Goal: Find specific page/section: Find specific page/section

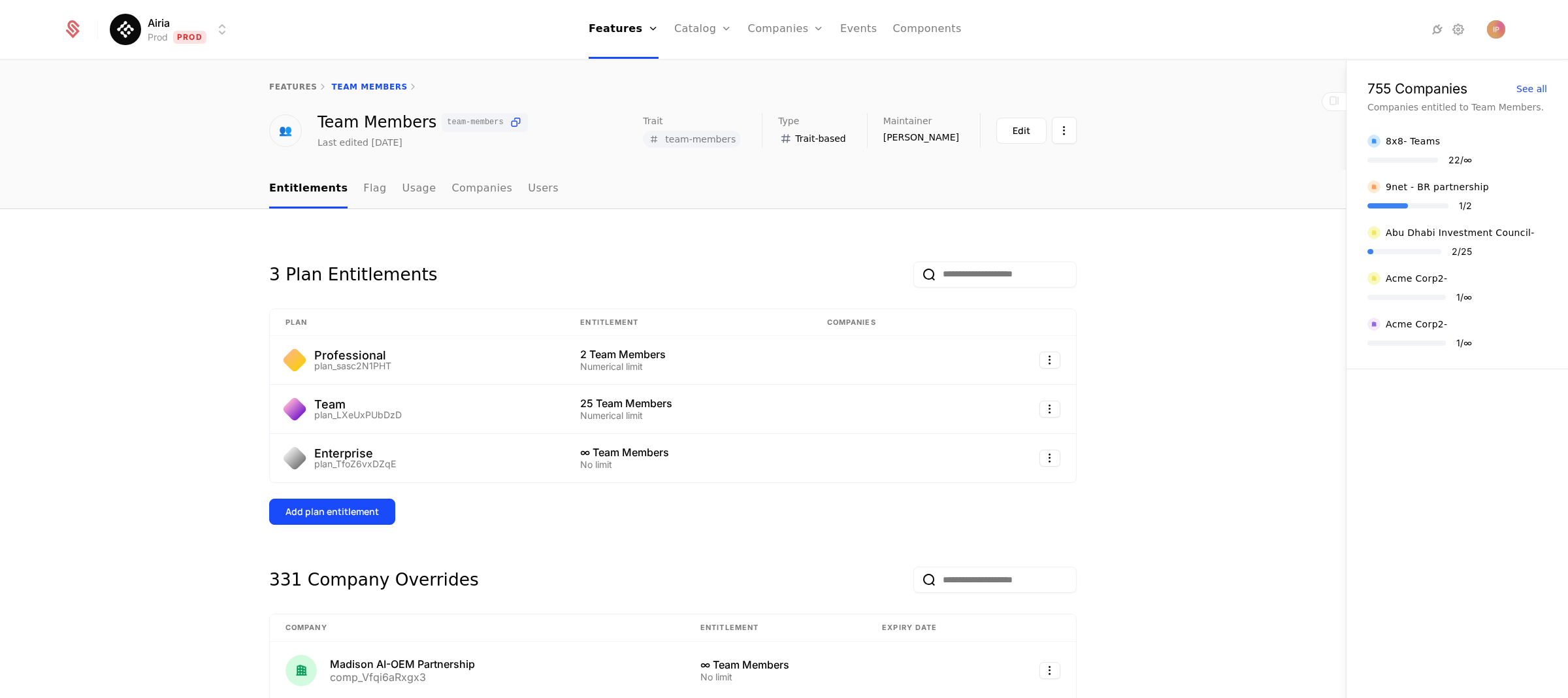
click at [180, 32] on html "Airia Prod Prod Features Features Flags Catalog Plans Add Ons Credits Configura…" at bounding box center [784, 349] width 1568 height 698
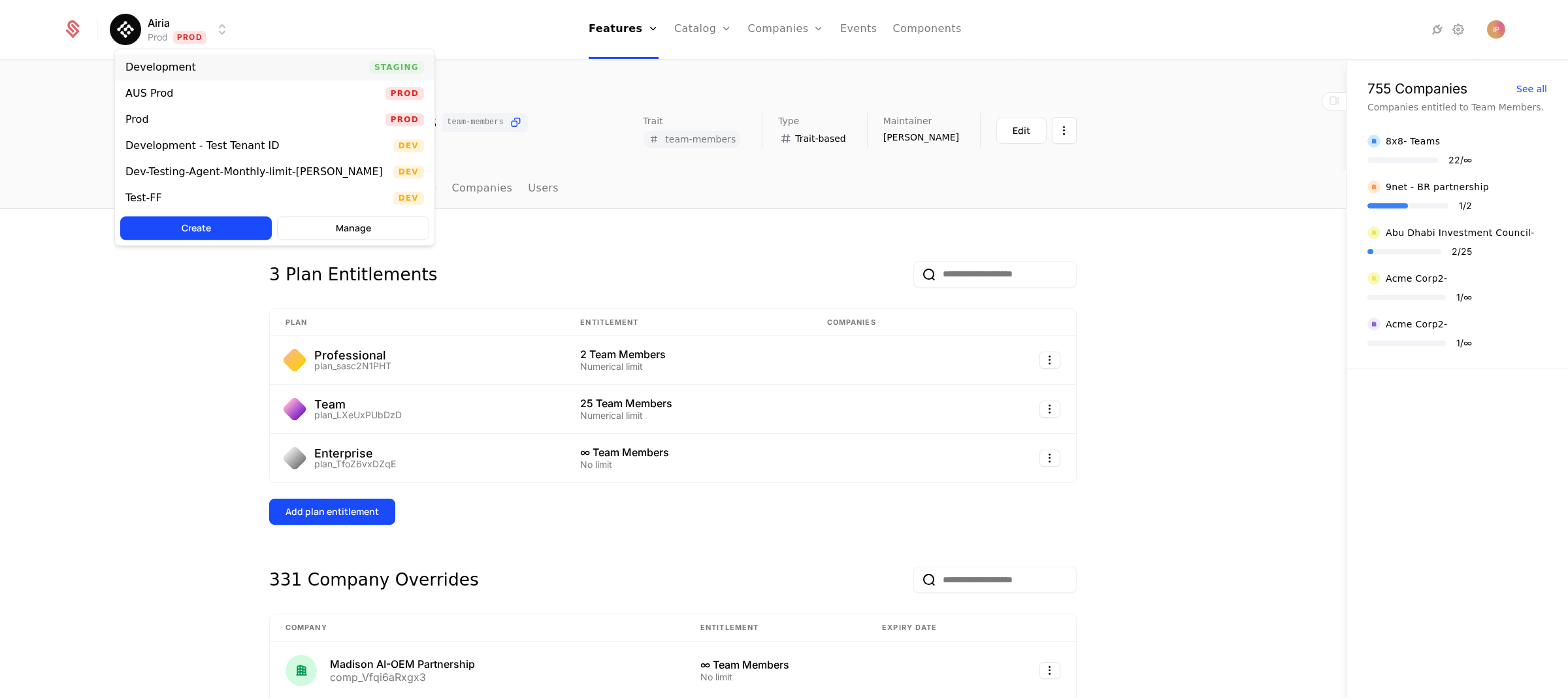
click at [175, 62] on div "Development" at bounding box center [160, 67] width 70 height 11
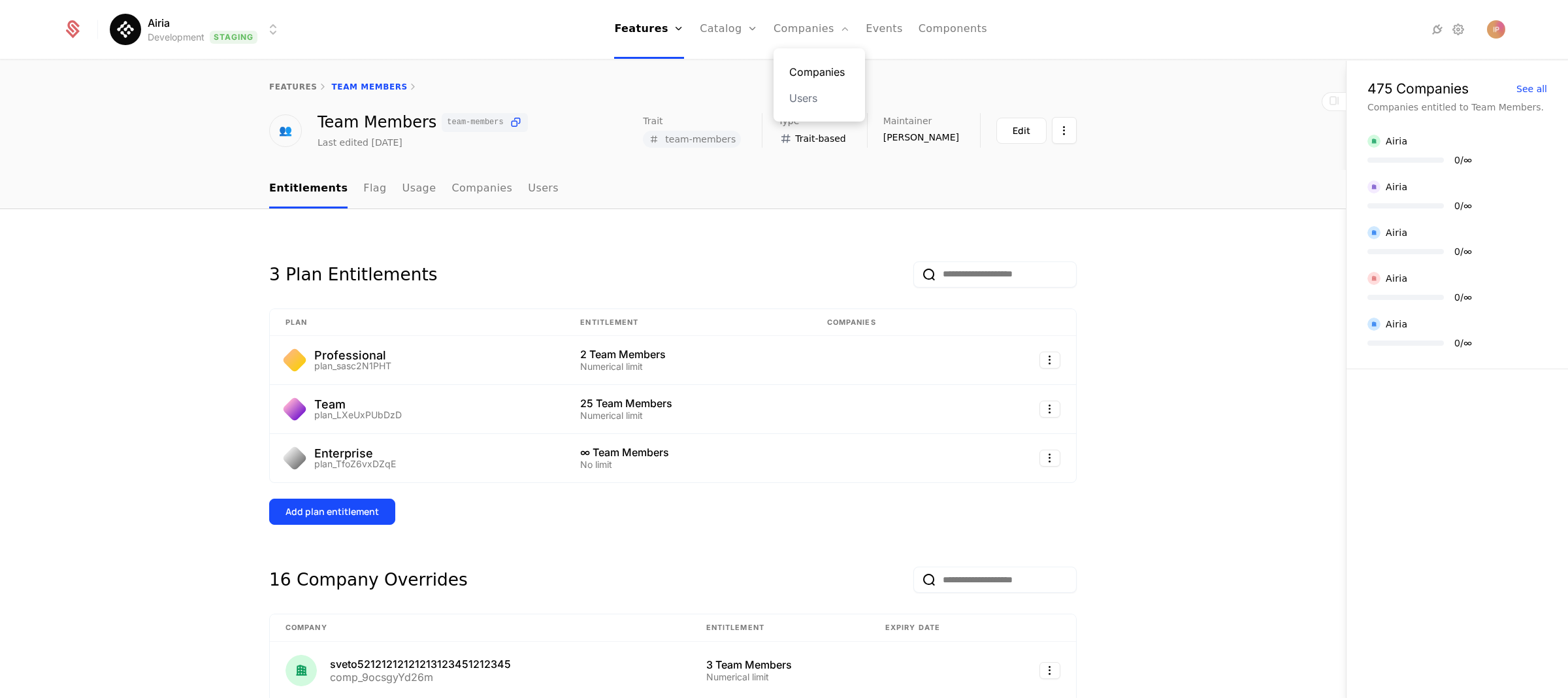
click at [807, 66] on link "Companies" at bounding box center [819, 72] width 60 height 16
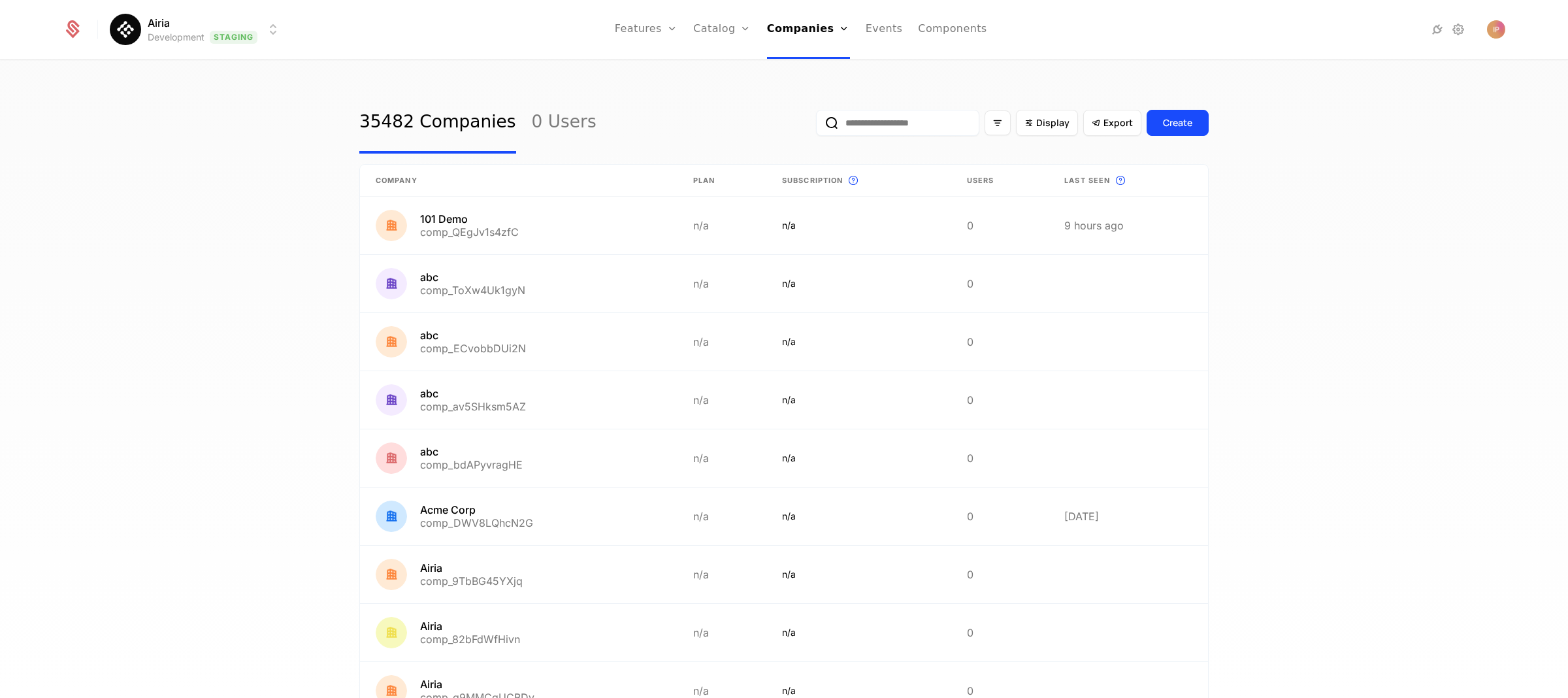
click at [884, 125] on input "email" at bounding box center [898, 123] width 163 height 26
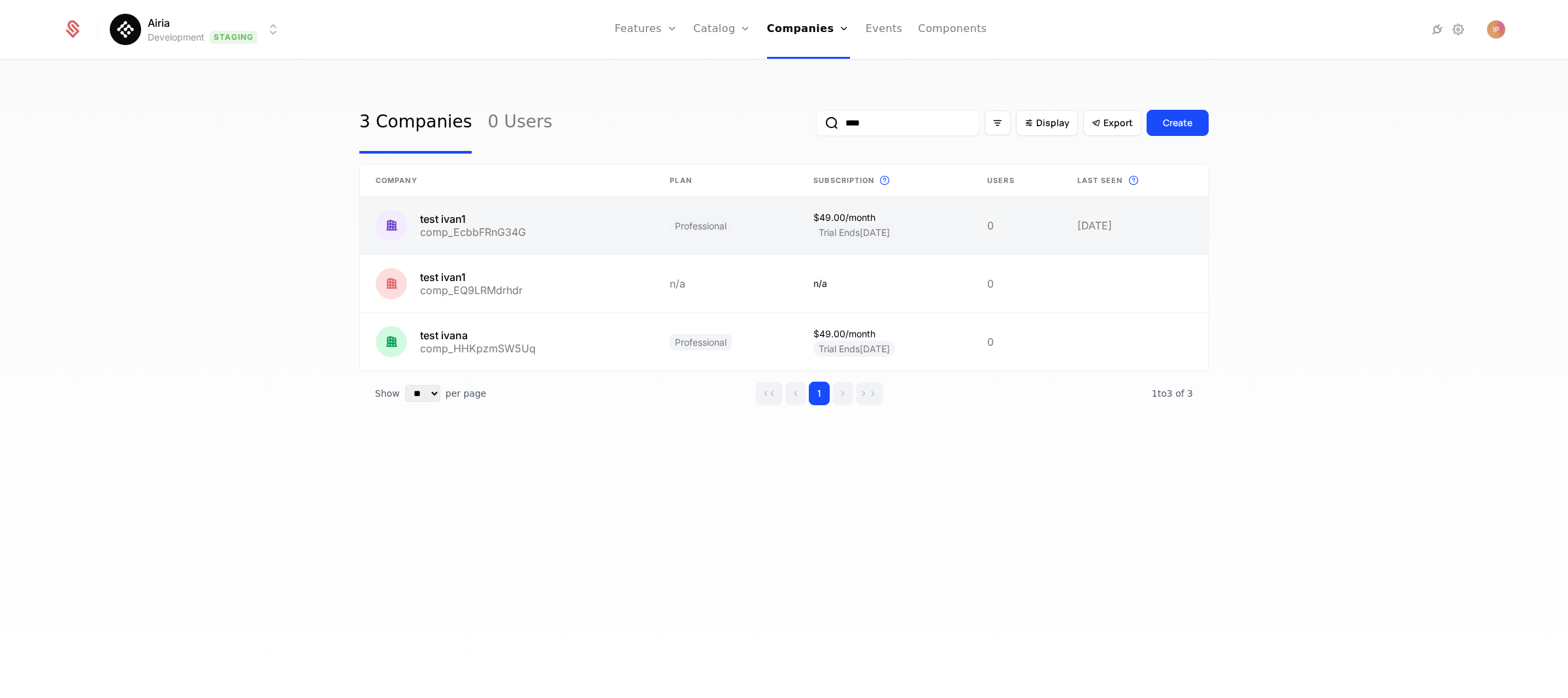
type input "****"
click at [571, 222] on link at bounding box center [507, 225] width 294 height 58
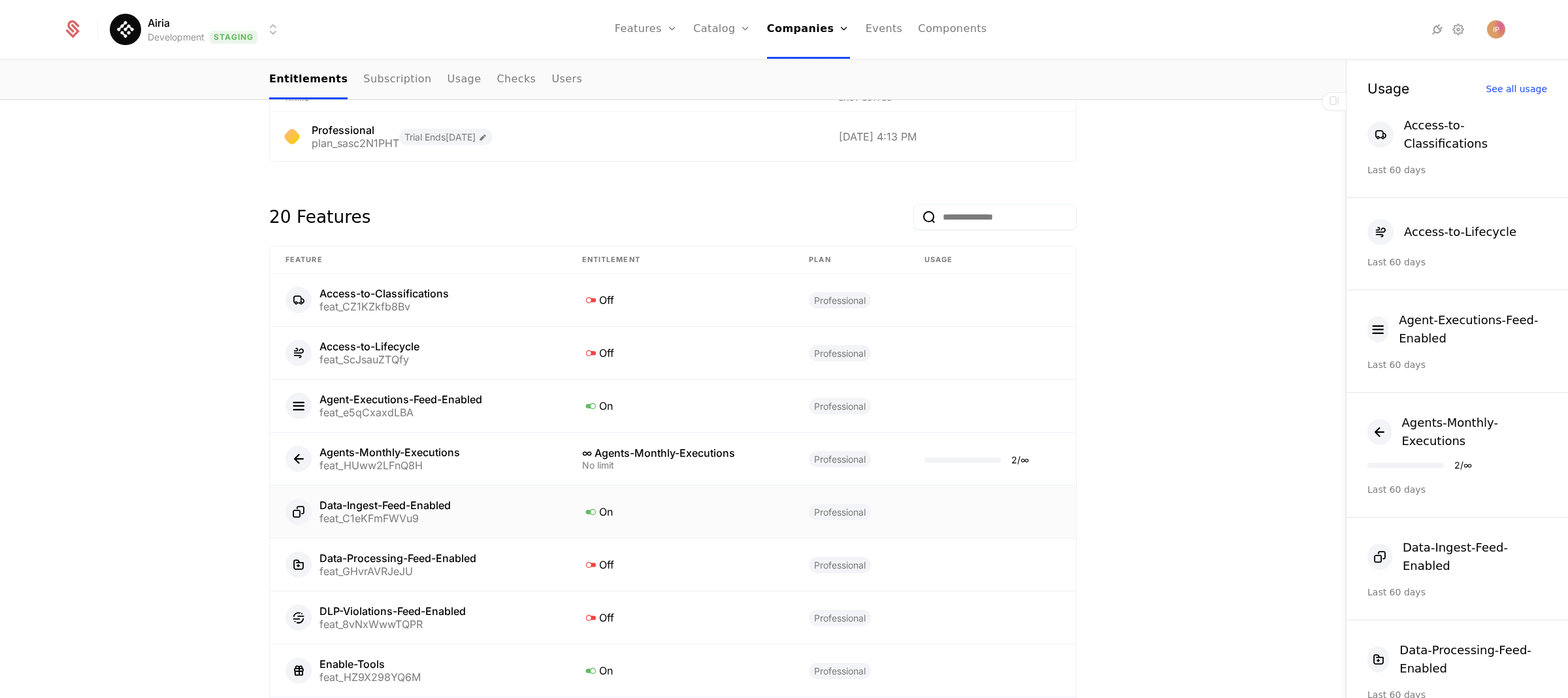
scroll to position [765, 0]
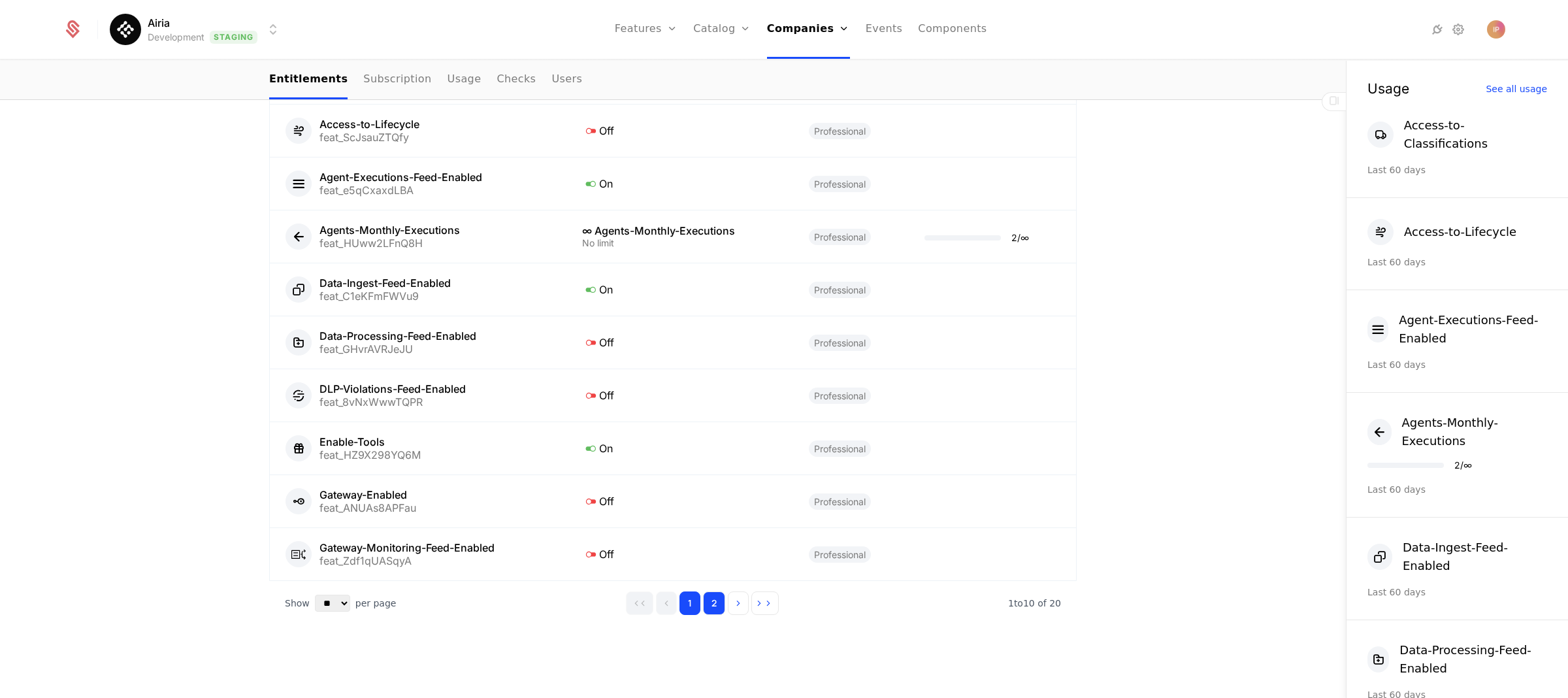
click at [709, 601] on button "2" at bounding box center [714, 603] width 22 height 23
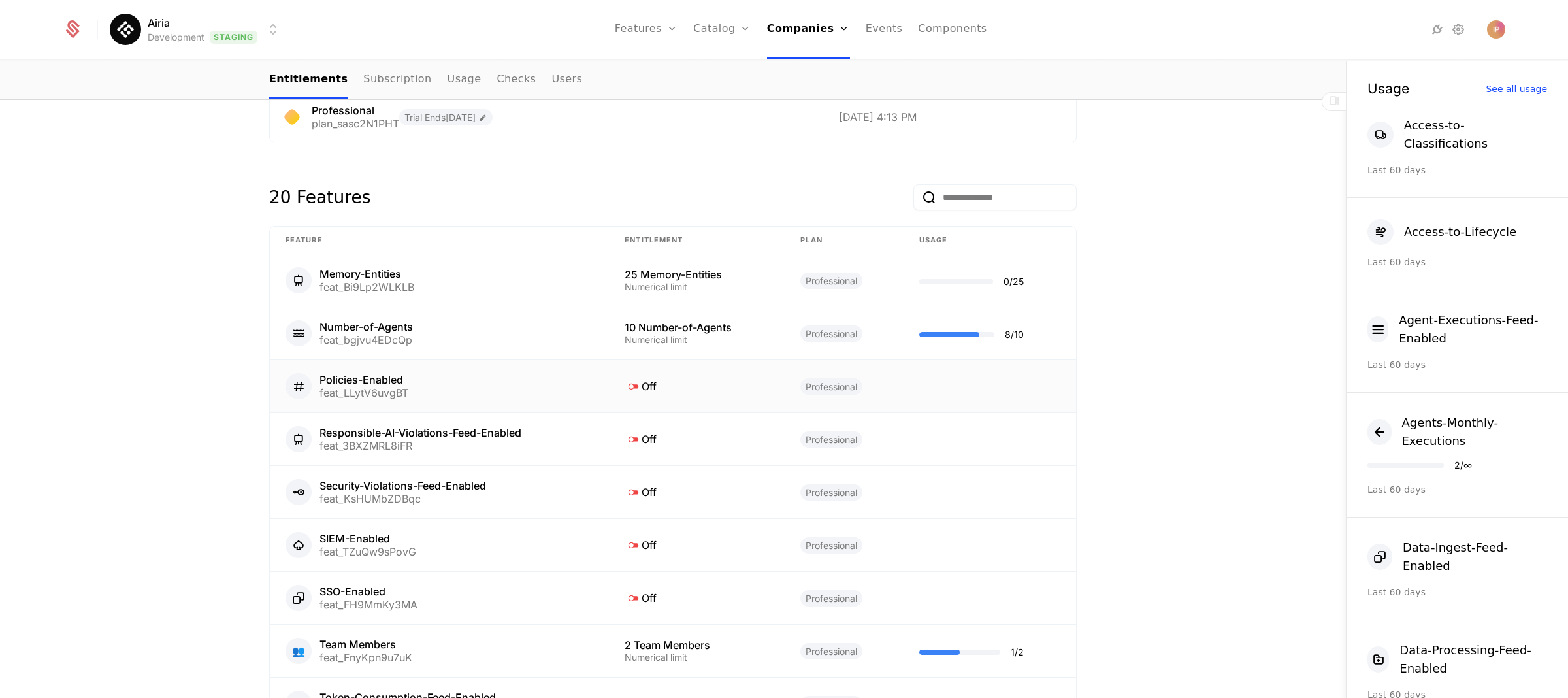
scroll to position [513, 0]
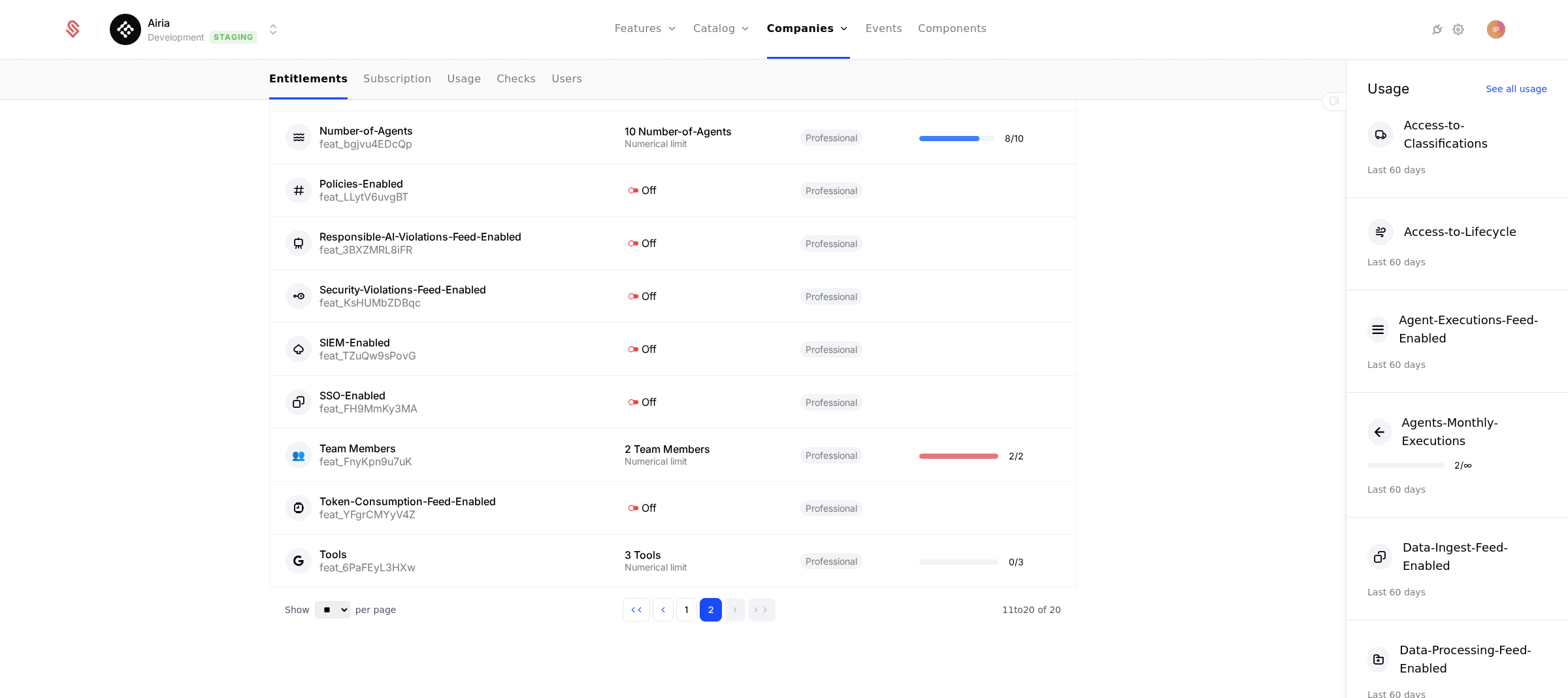
scroll to position [765, 0]
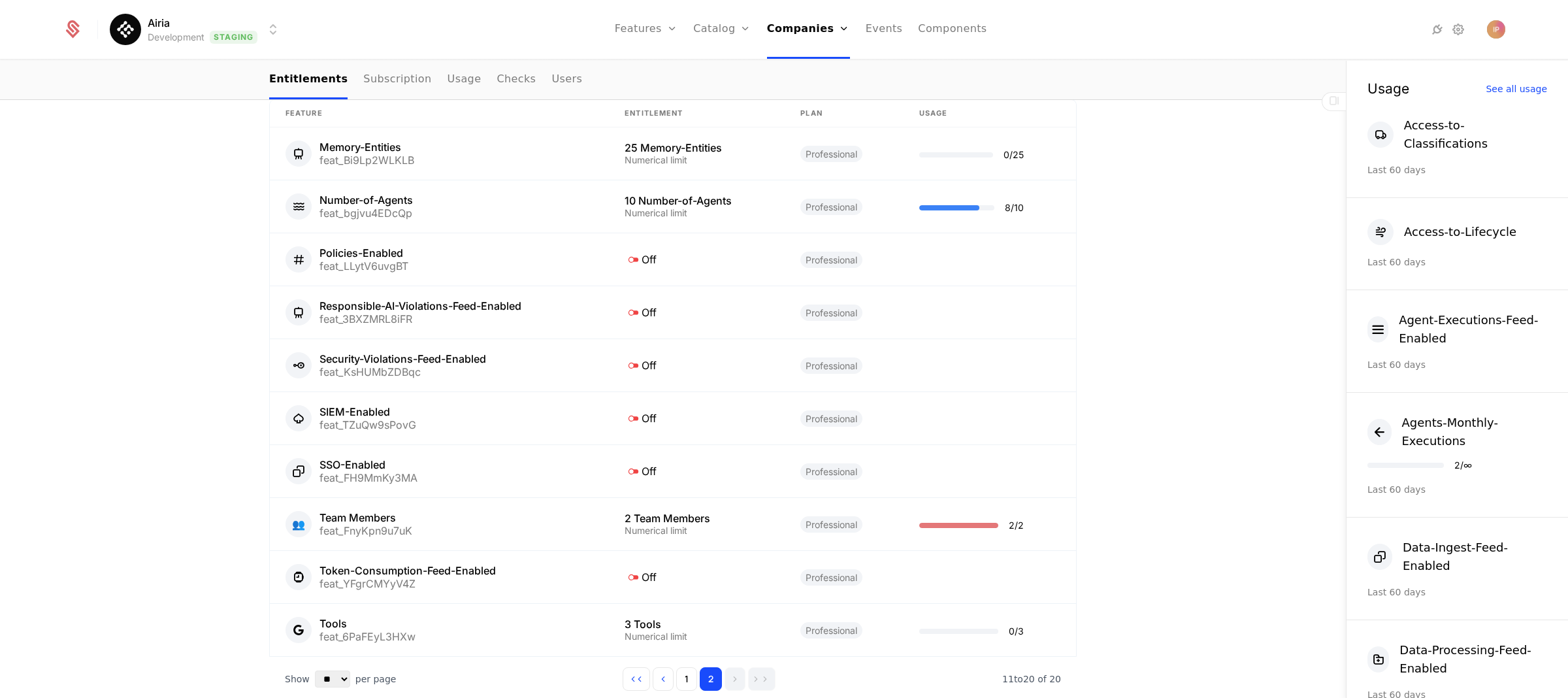
scroll to position [689, 0]
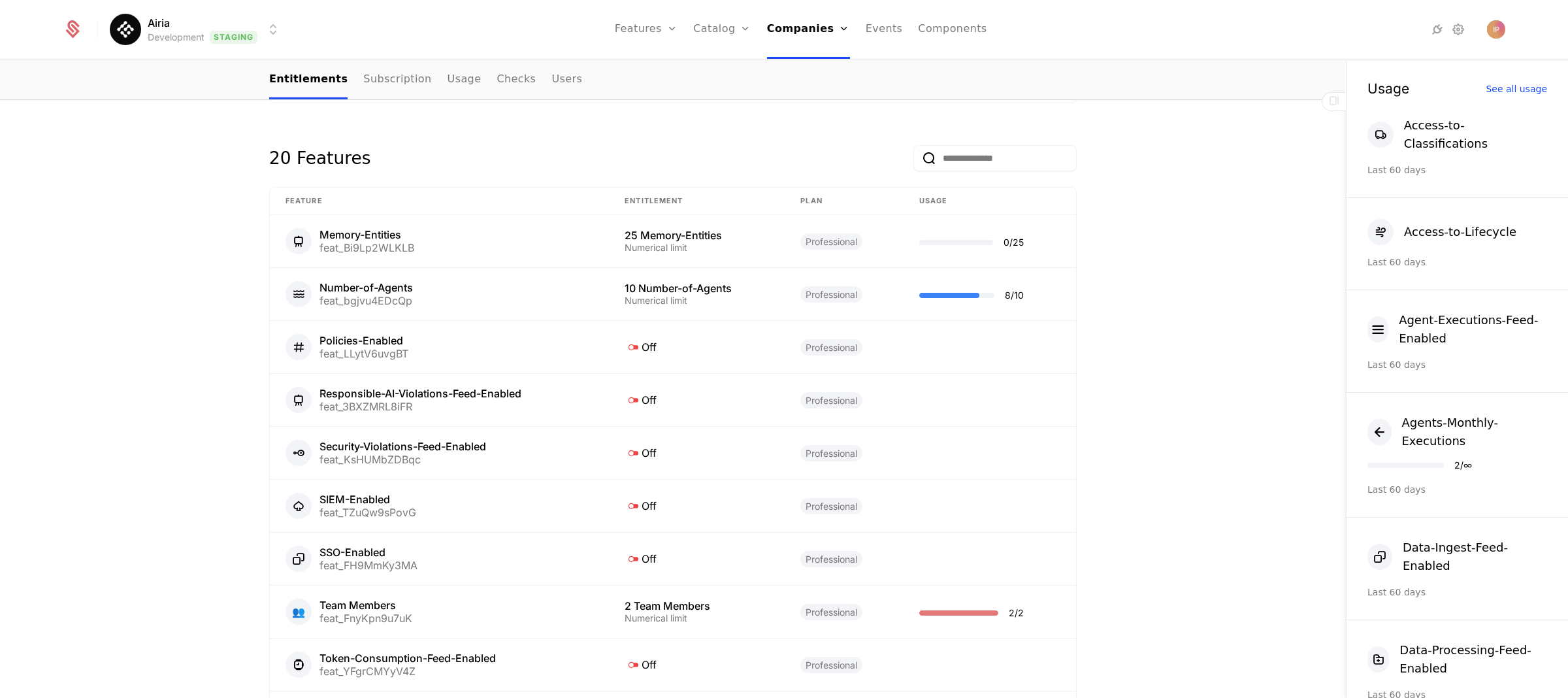
scroll to position [765, 0]
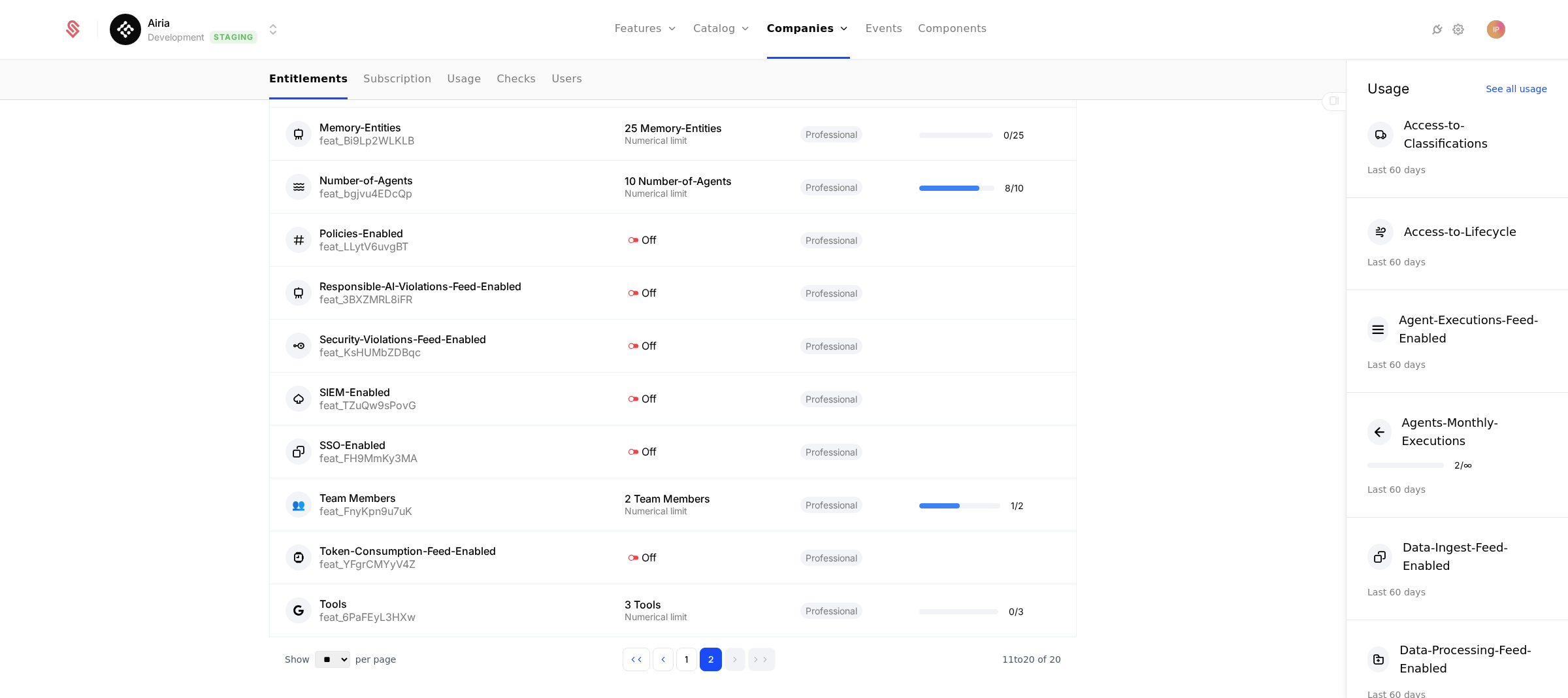
scroll to position [748, 0]
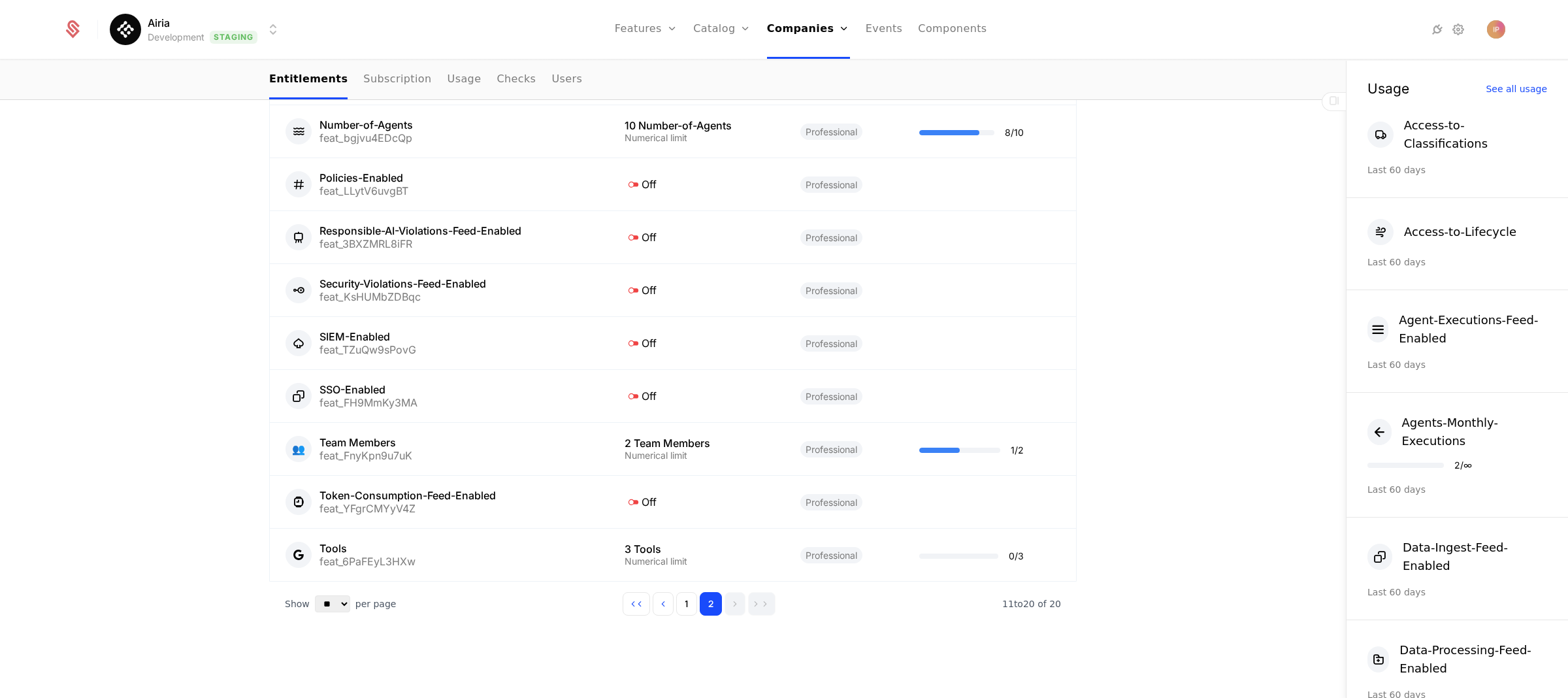
scroll to position [765, 0]
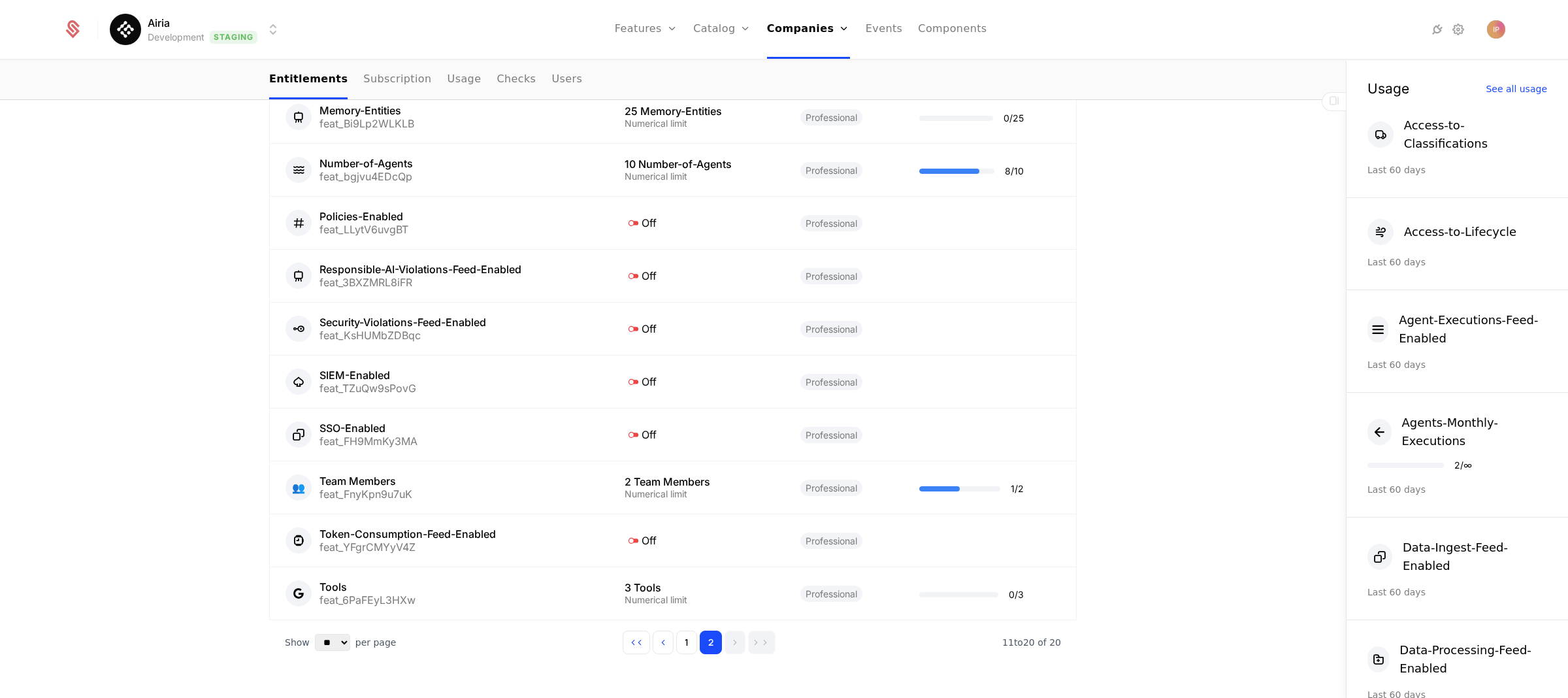
scroll to position [765, 0]
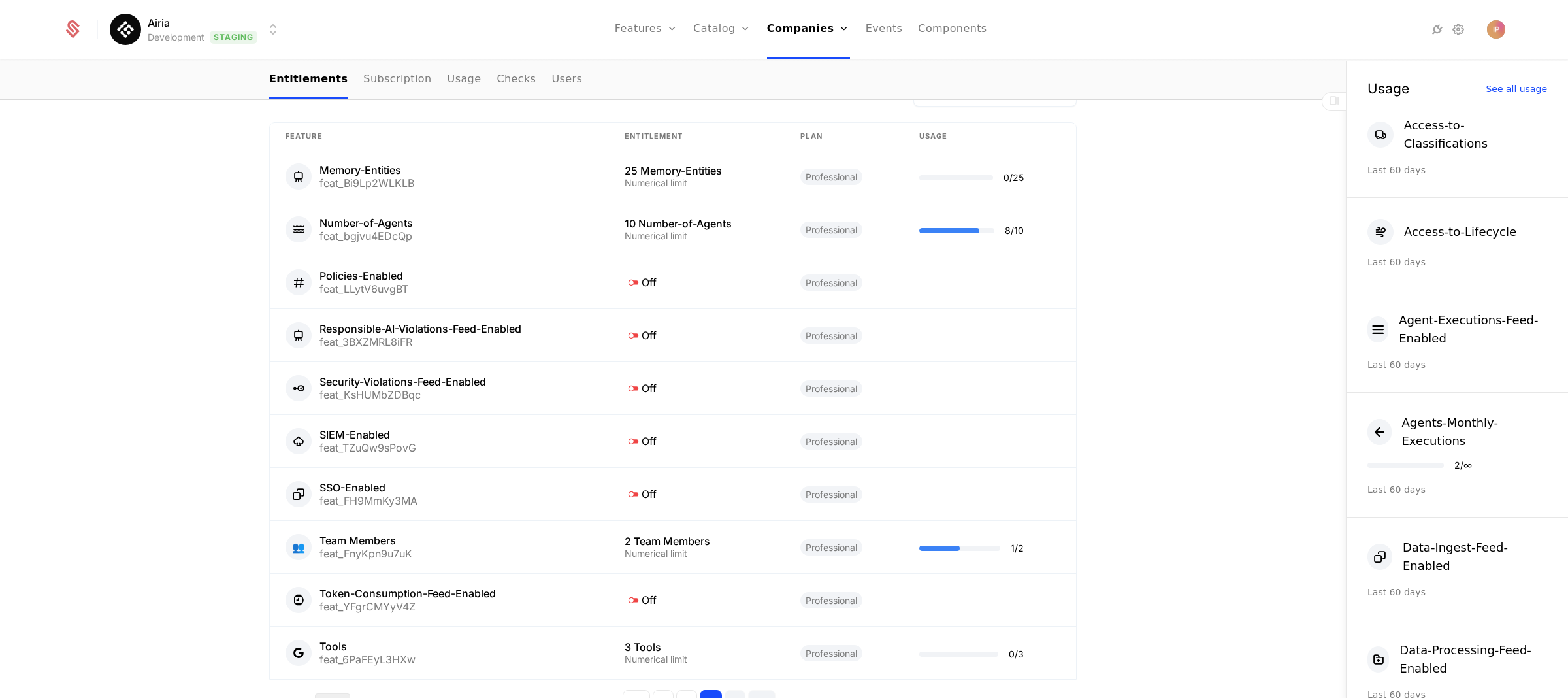
scroll to position [680, 0]
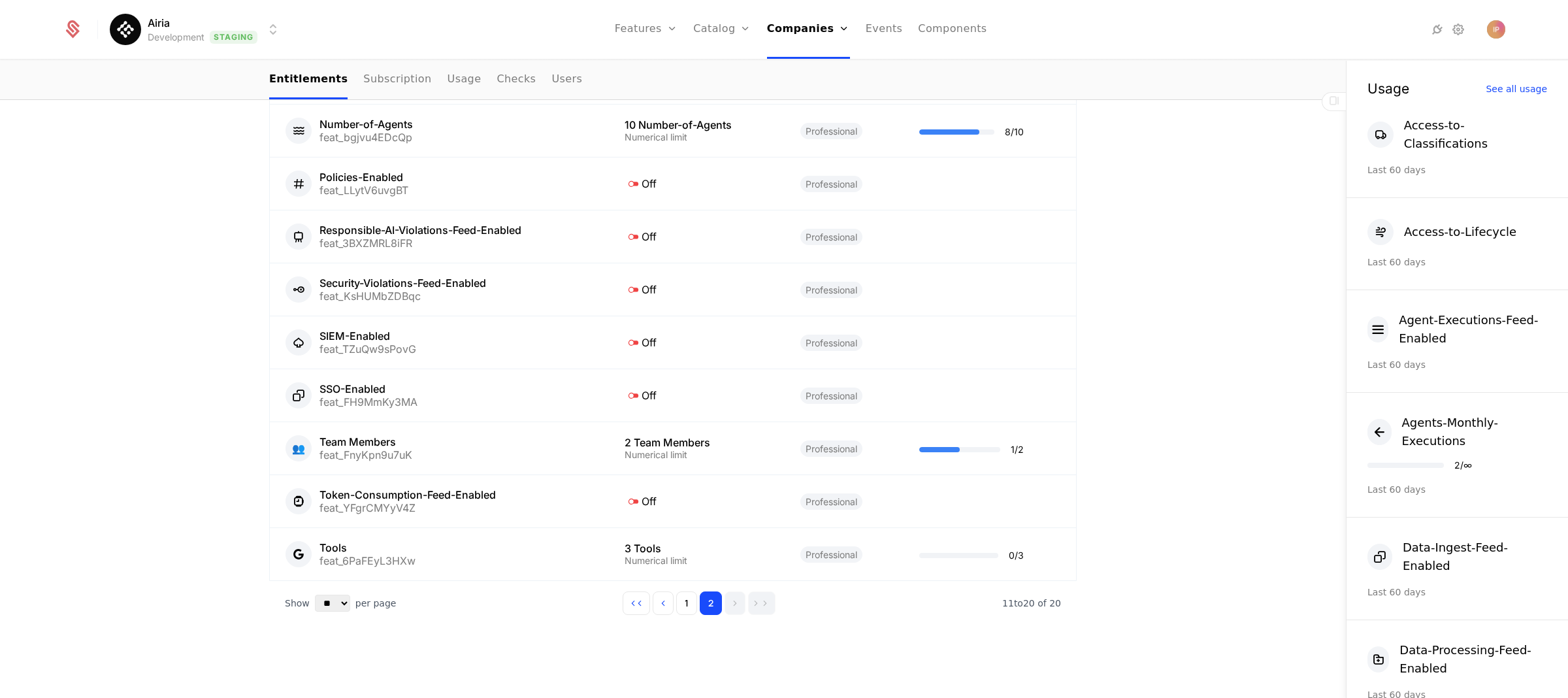
scroll to position [765, 0]
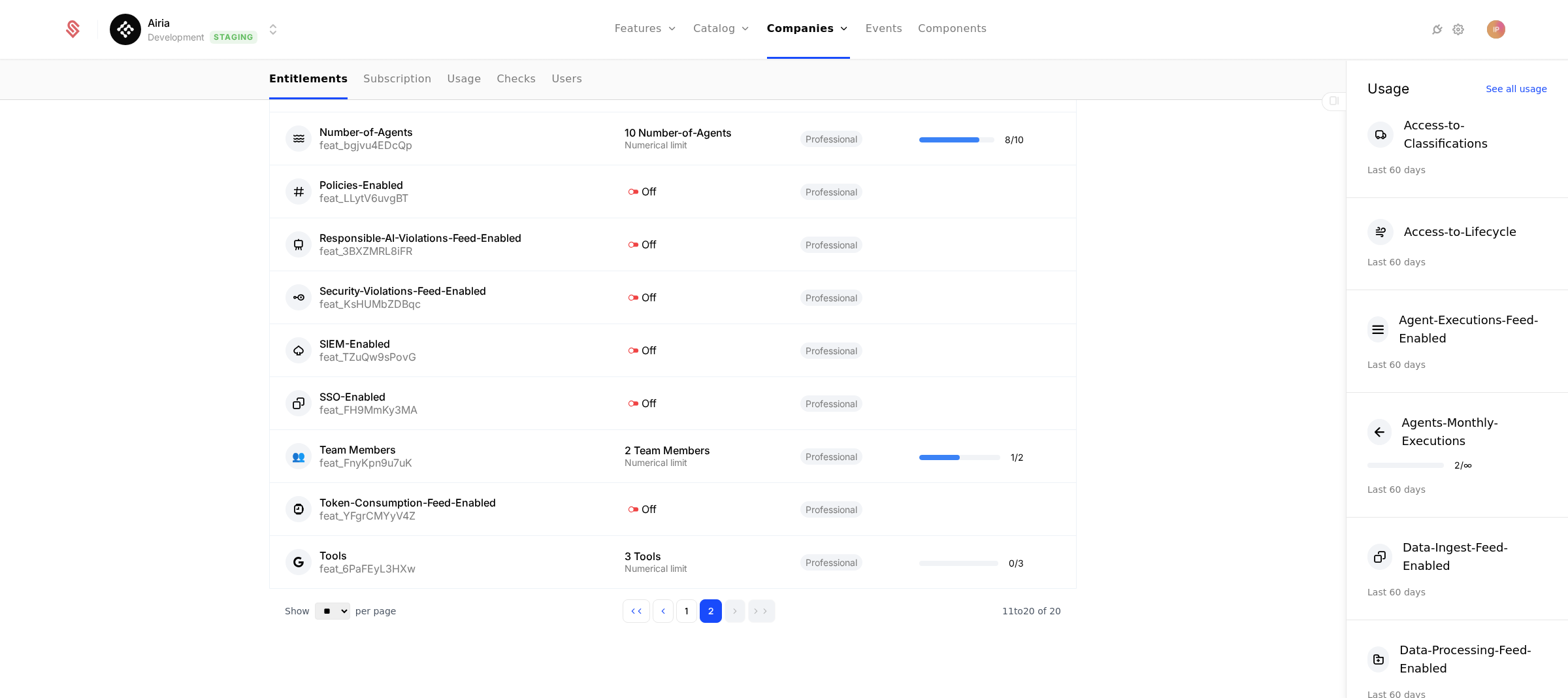
scroll to position [765, 0]
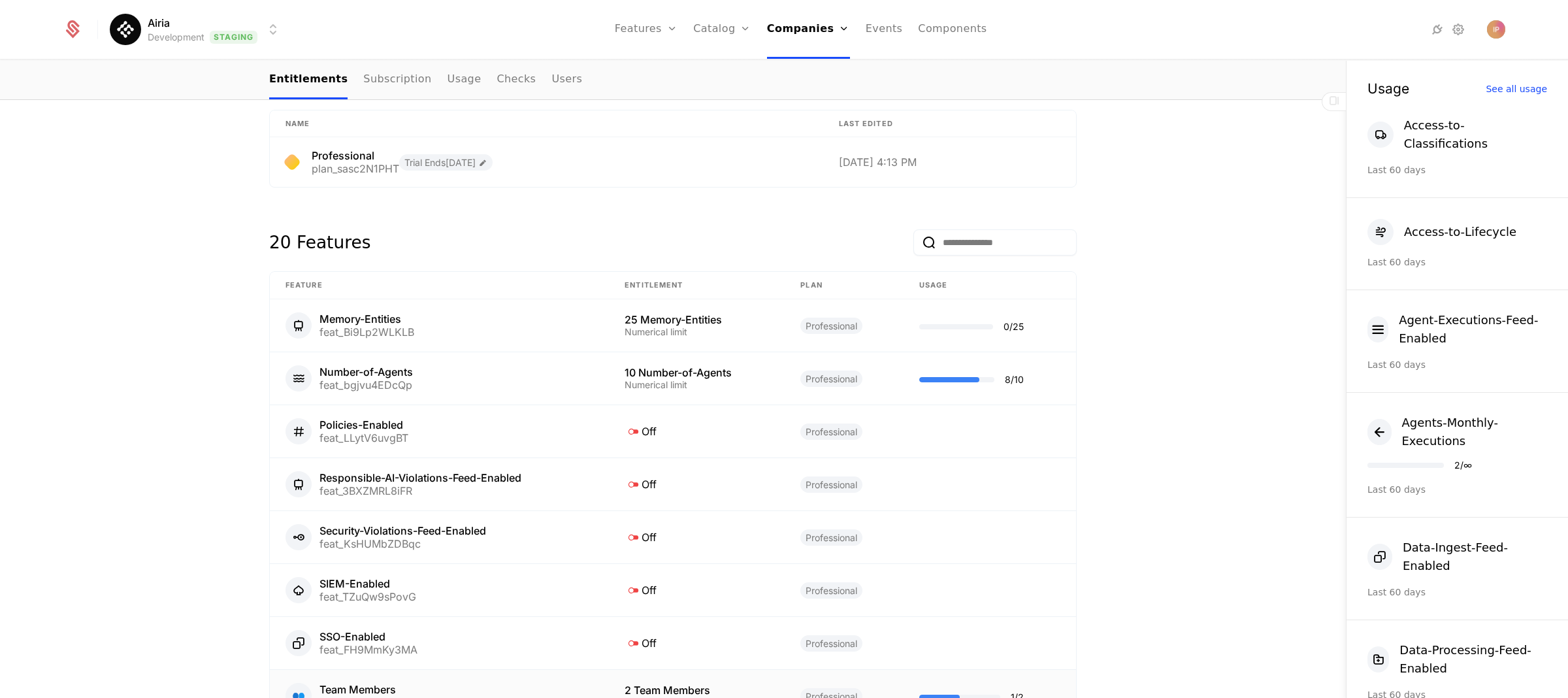
scroll to position [765, 0]
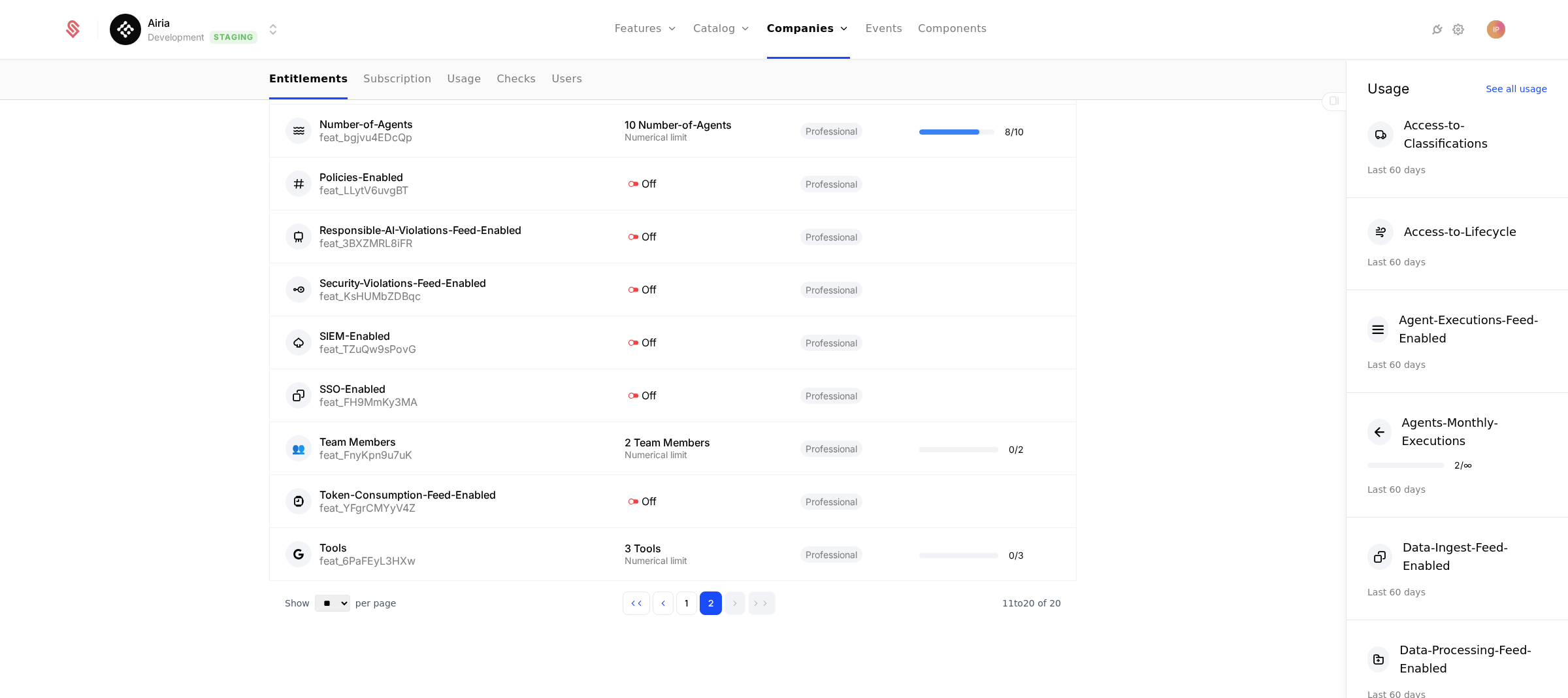
scroll to position [765, 0]
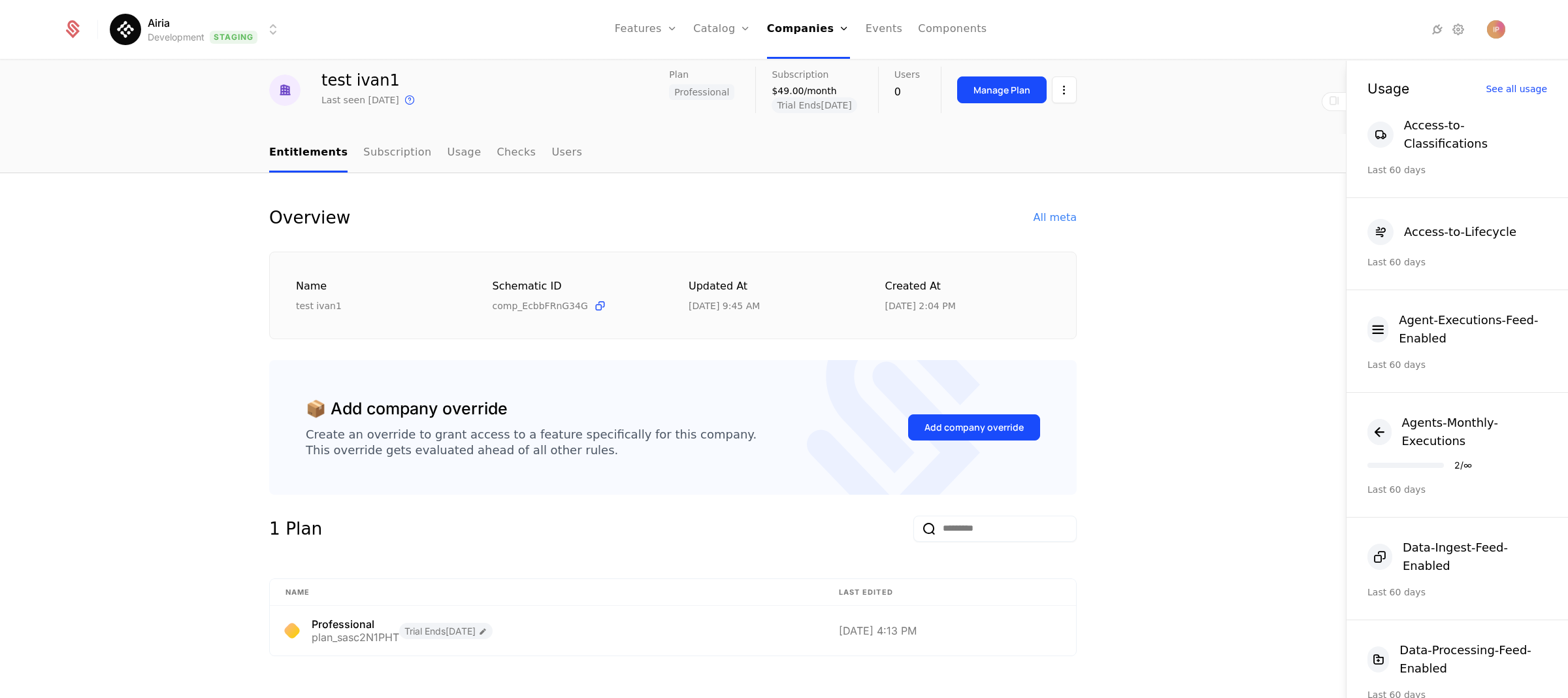
scroll to position [664, 0]
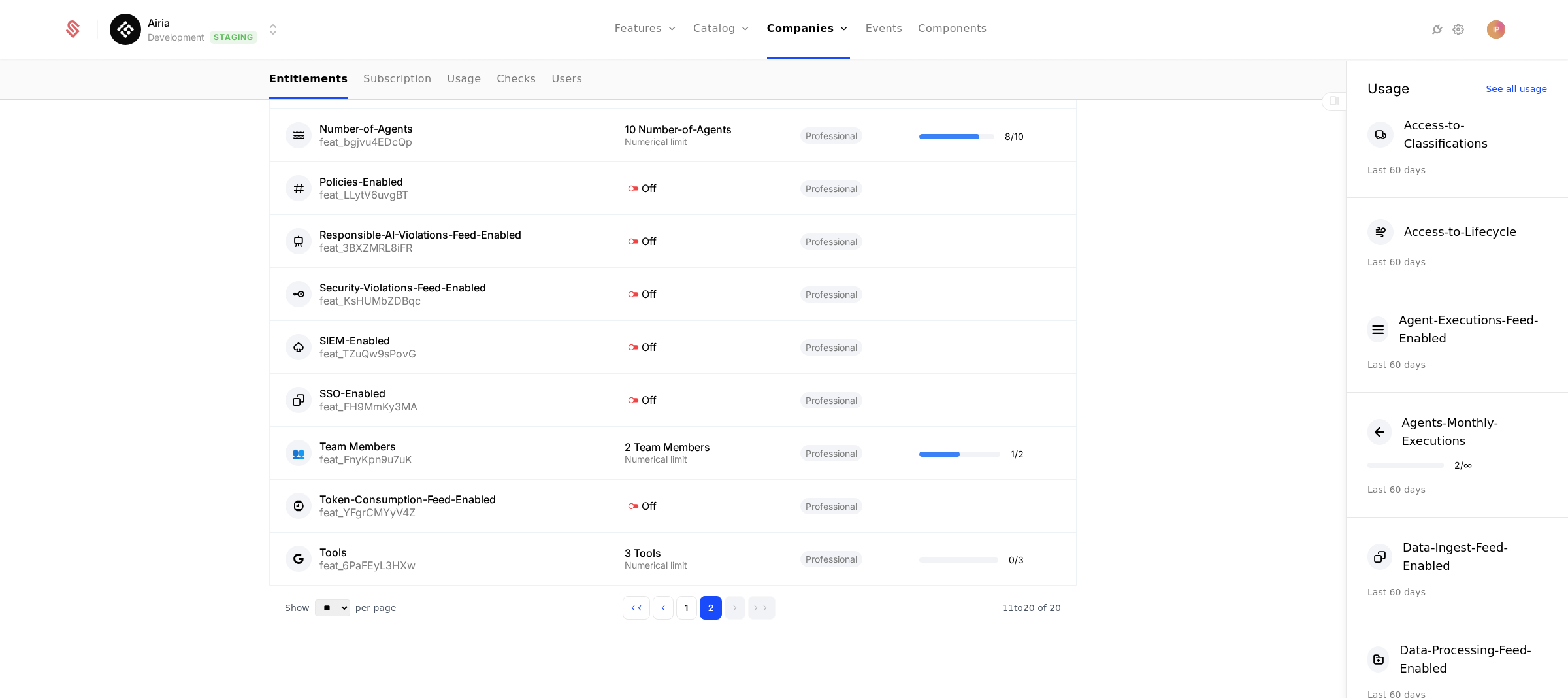
scroll to position [765, 0]
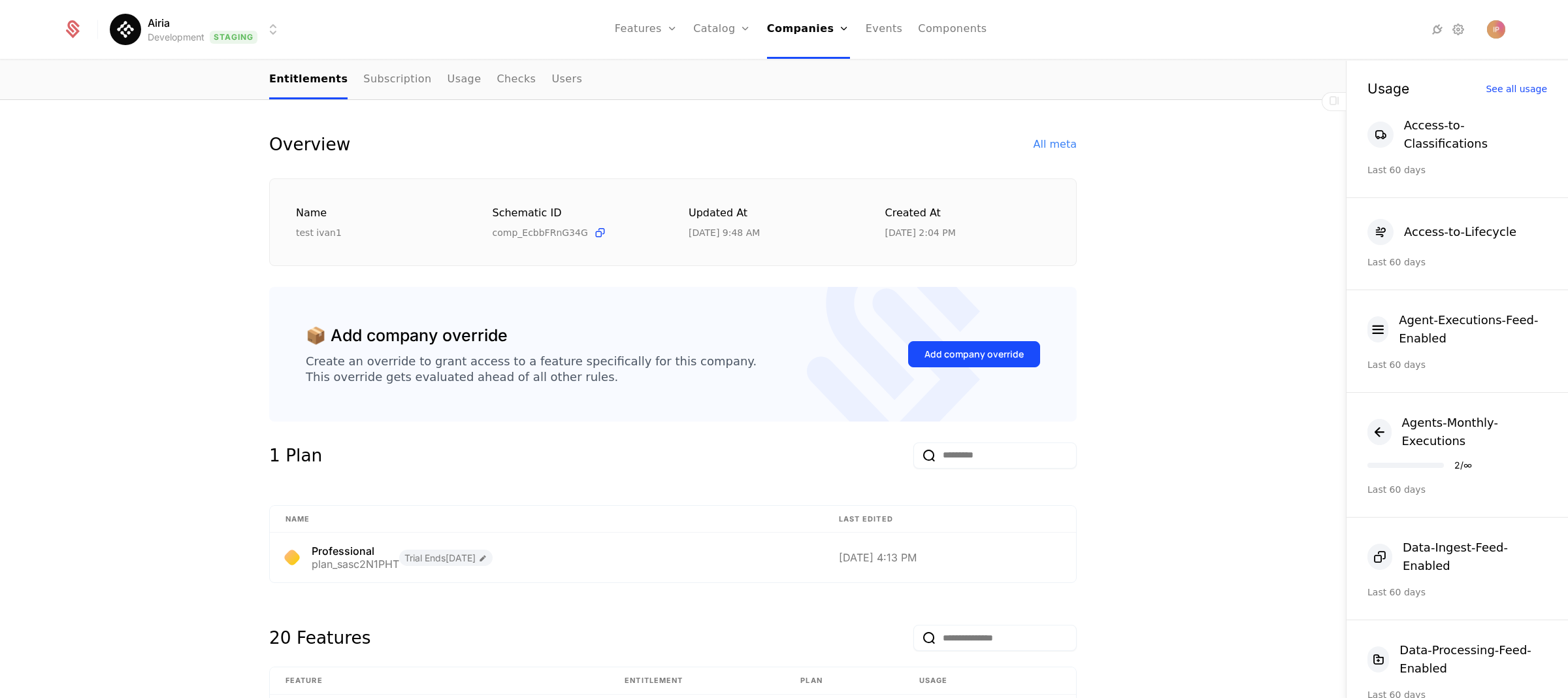
scroll to position [621, 0]
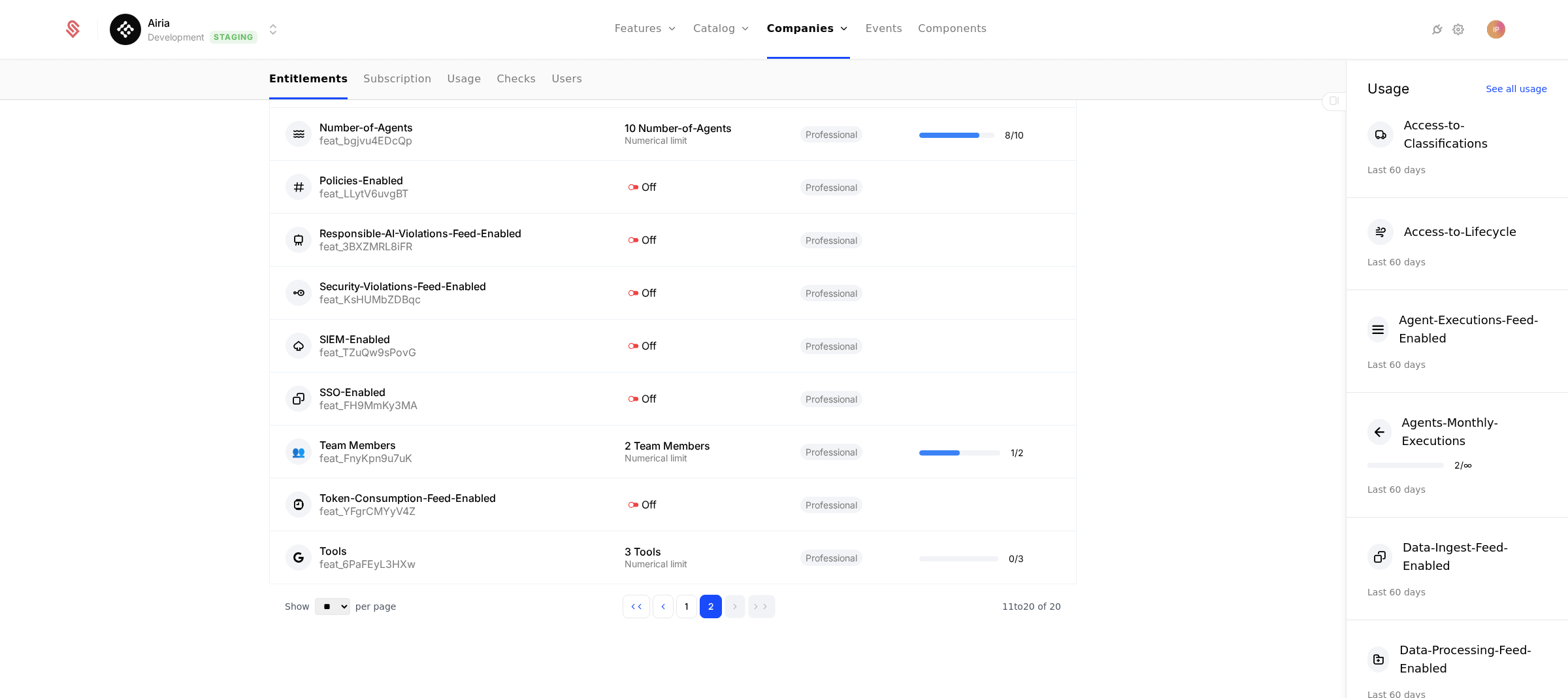
scroll to position [765, 0]
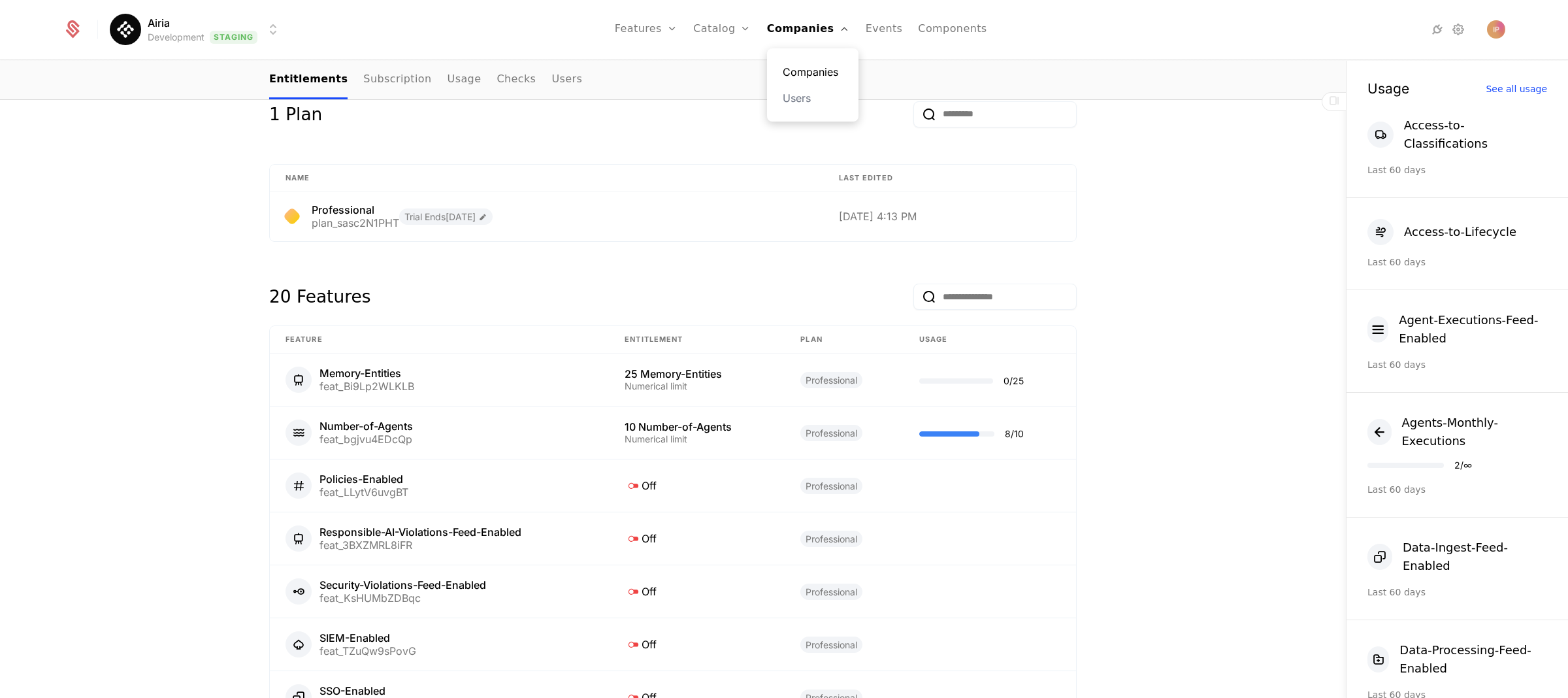
click at [814, 73] on link "Companies" at bounding box center [812, 72] width 60 height 16
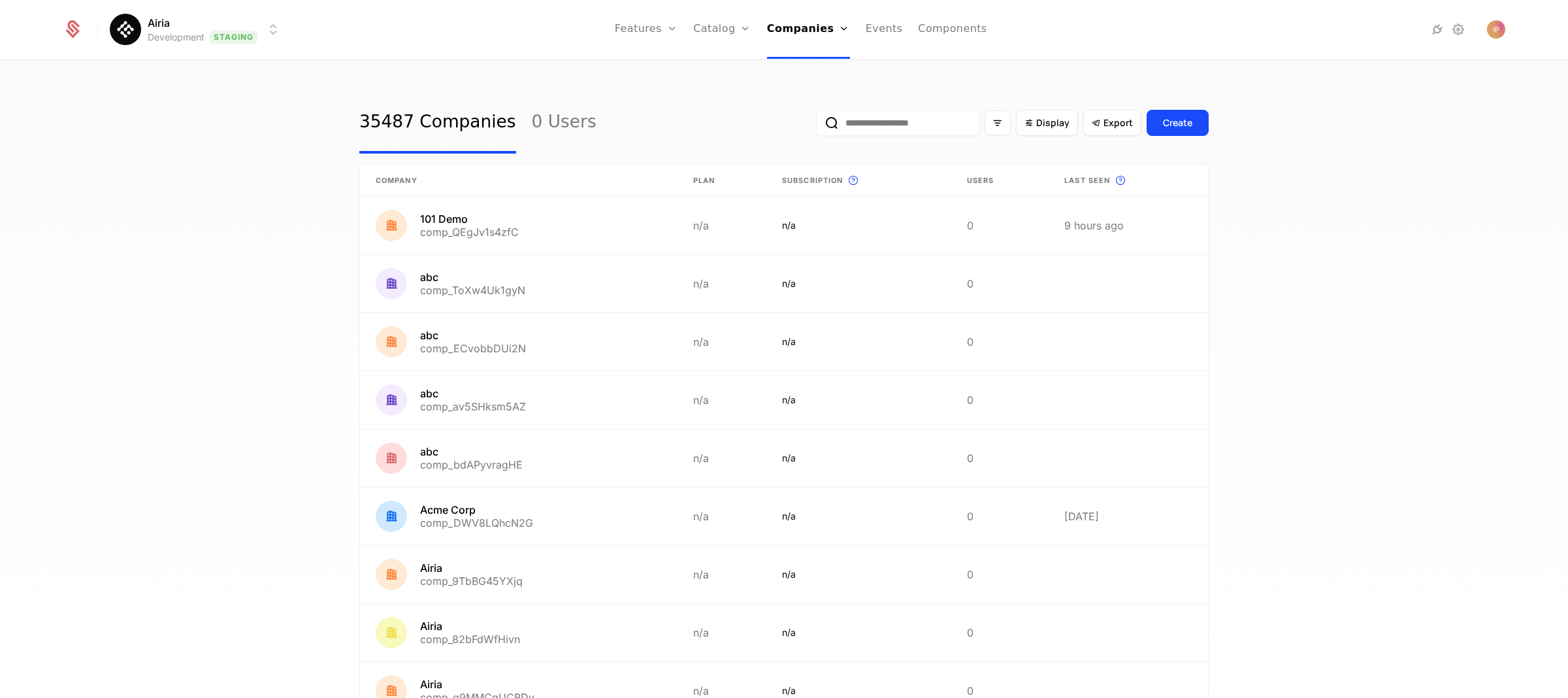
click at [854, 130] on input "email" at bounding box center [898, 123] width 163 height 26
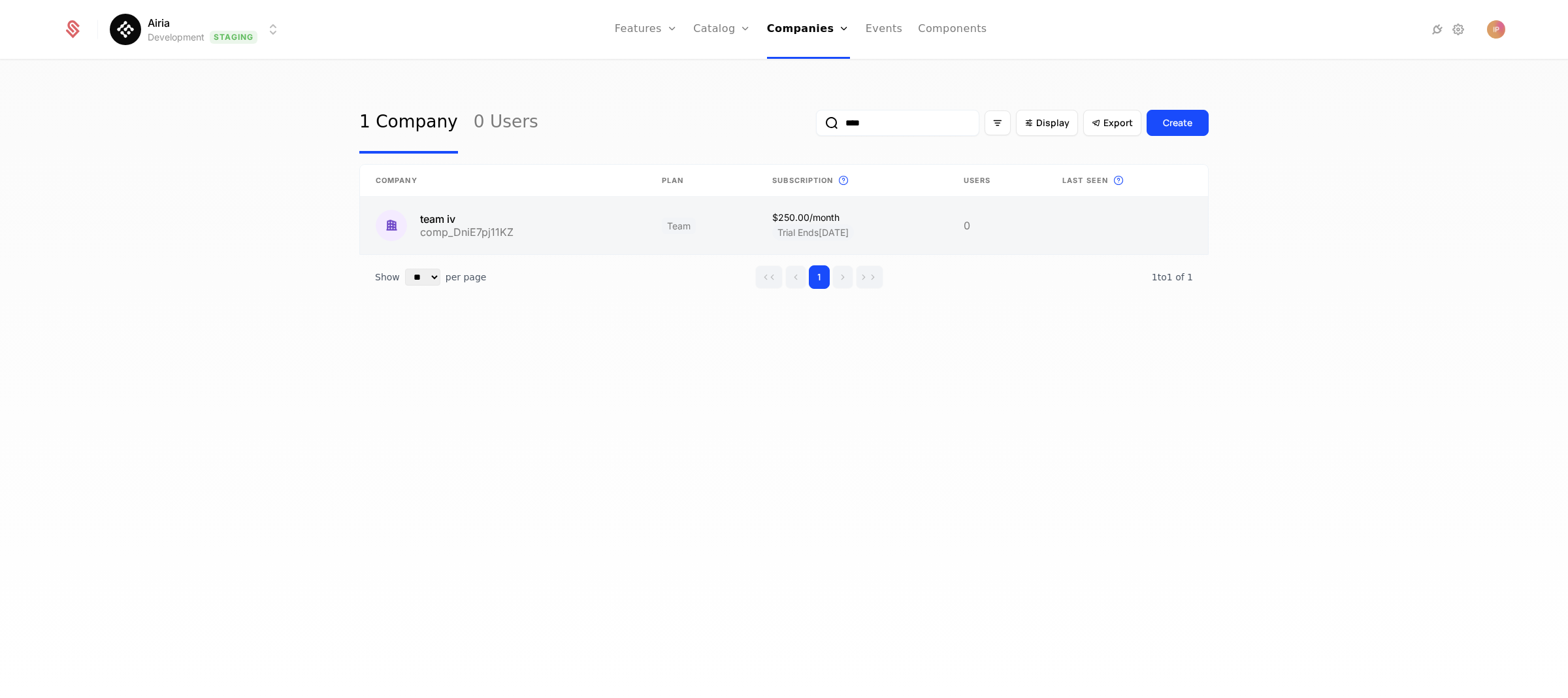
type input "****"
click at [614, 224] on link at bounding box center [503, 225] width 286 height 58
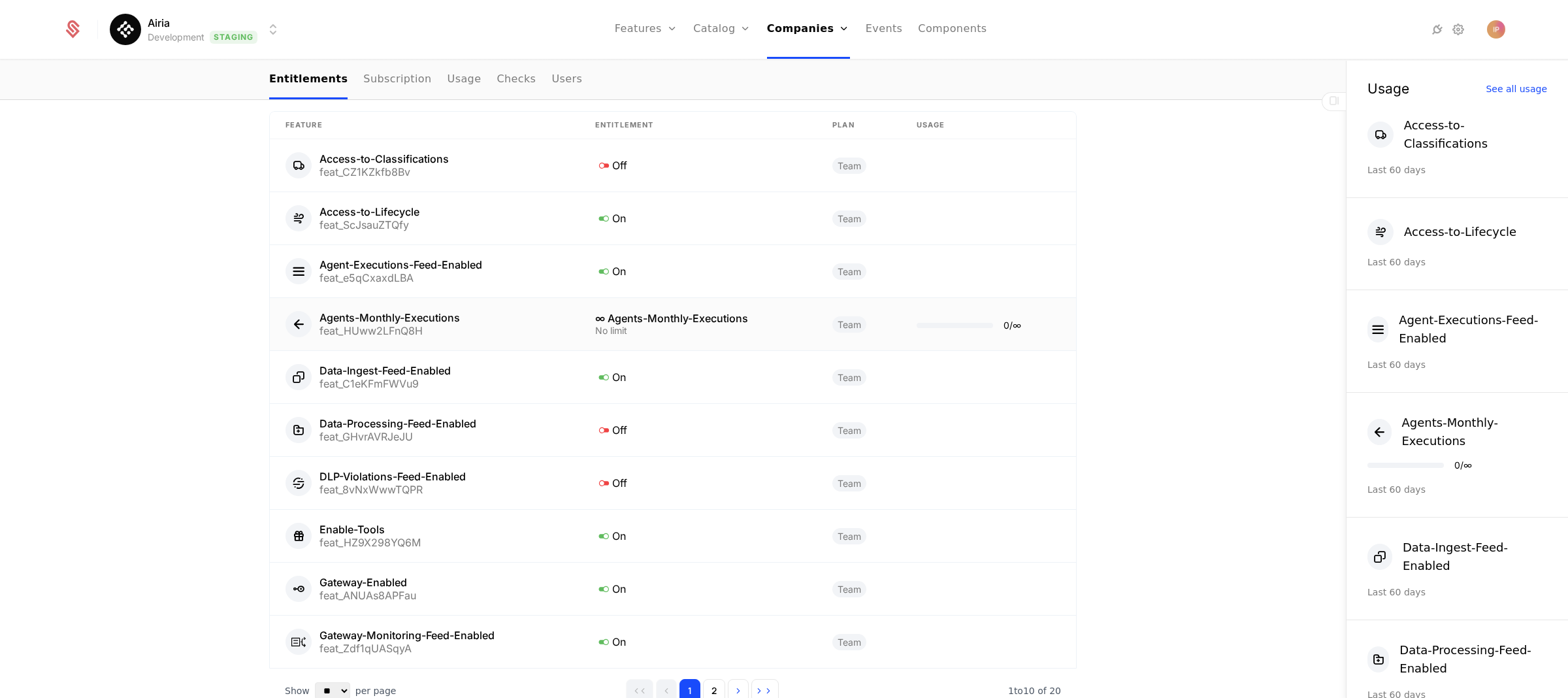
scroll to position [765, 0]
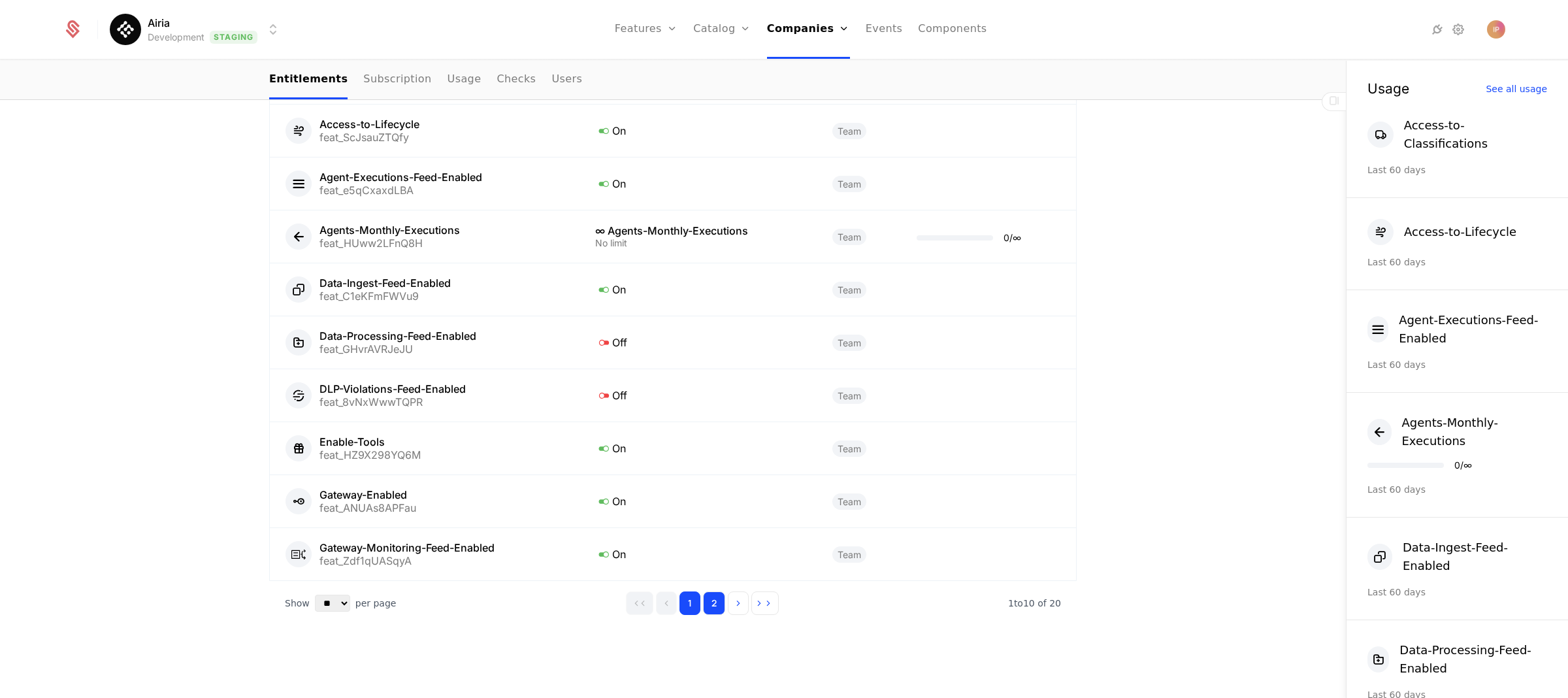
click at [711, 609] on button "2" at bounding box center [714, 603] width 22 height 23
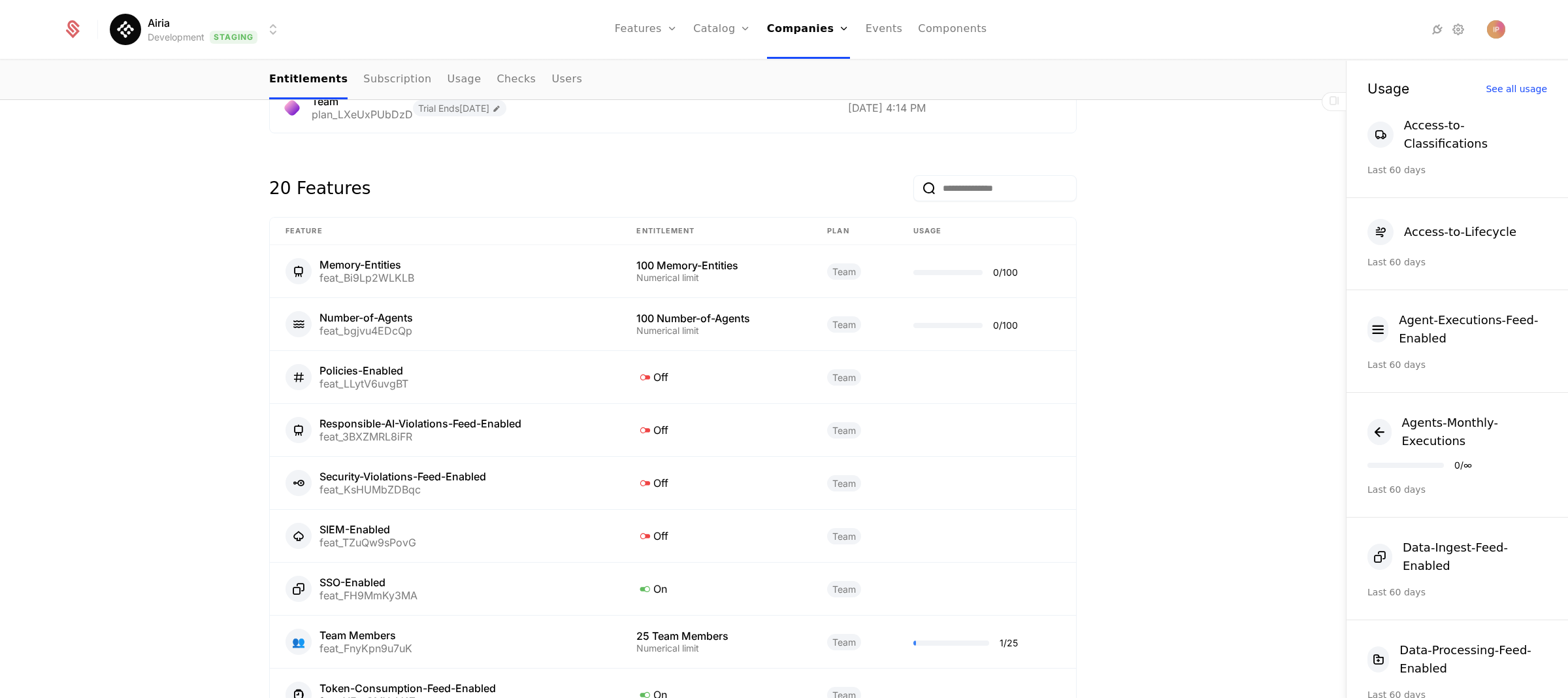
scroll to position [748, 0]
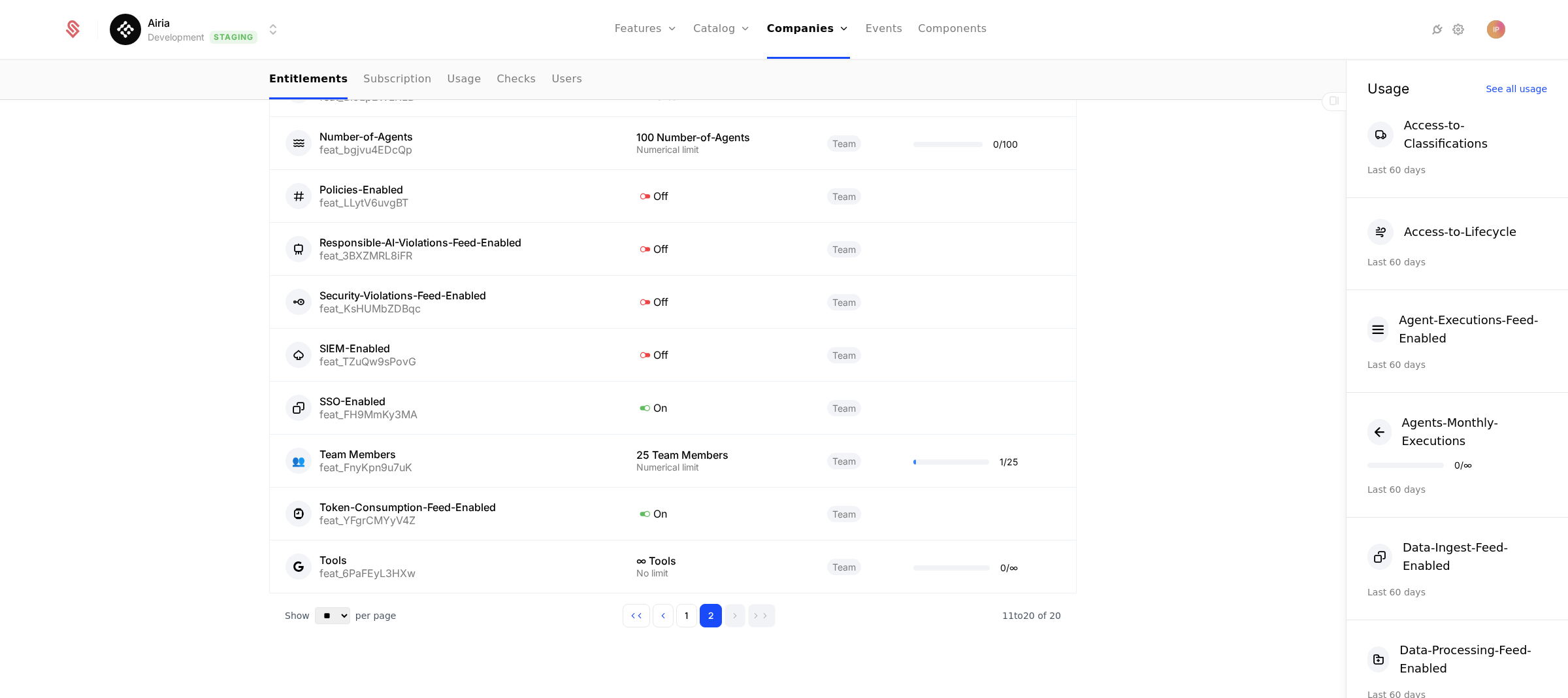
scroll to position [763, 0]
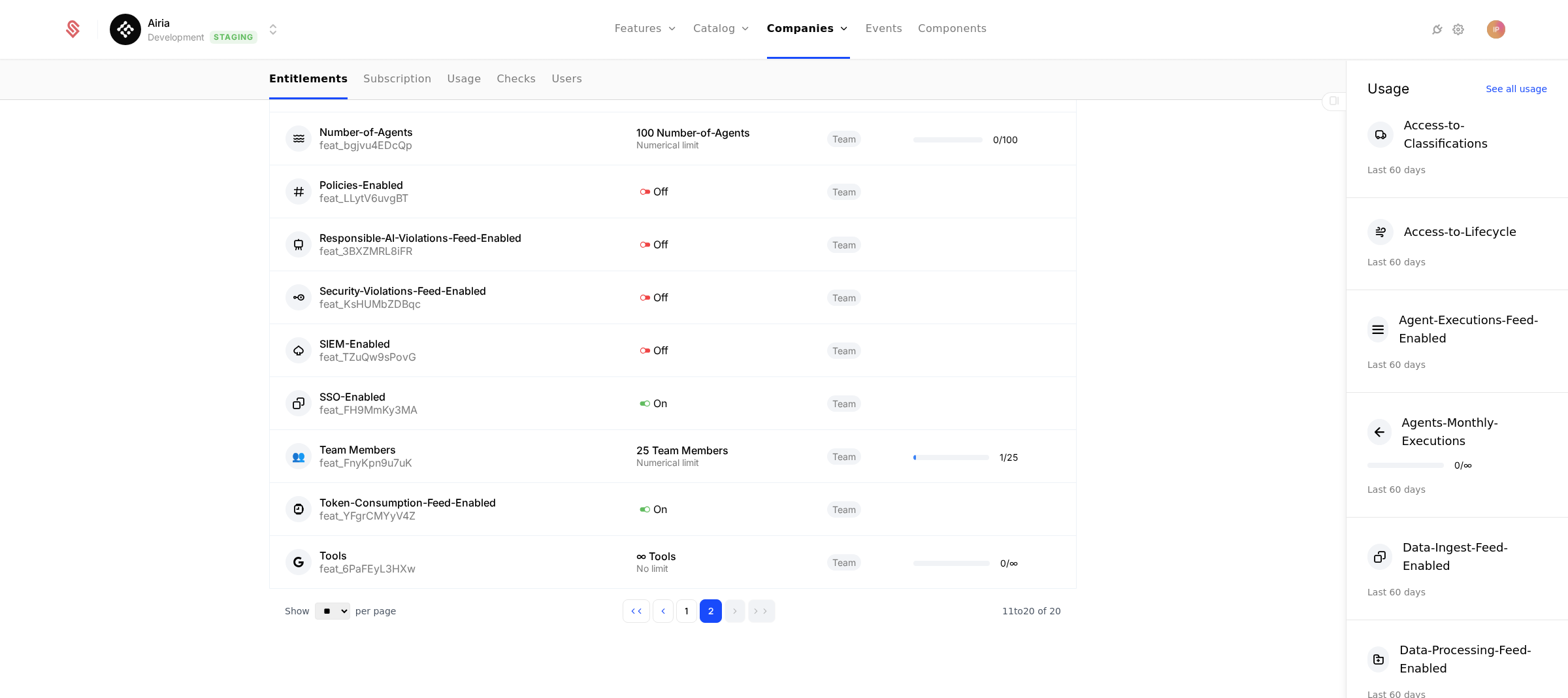
scroll to position [765, 0]
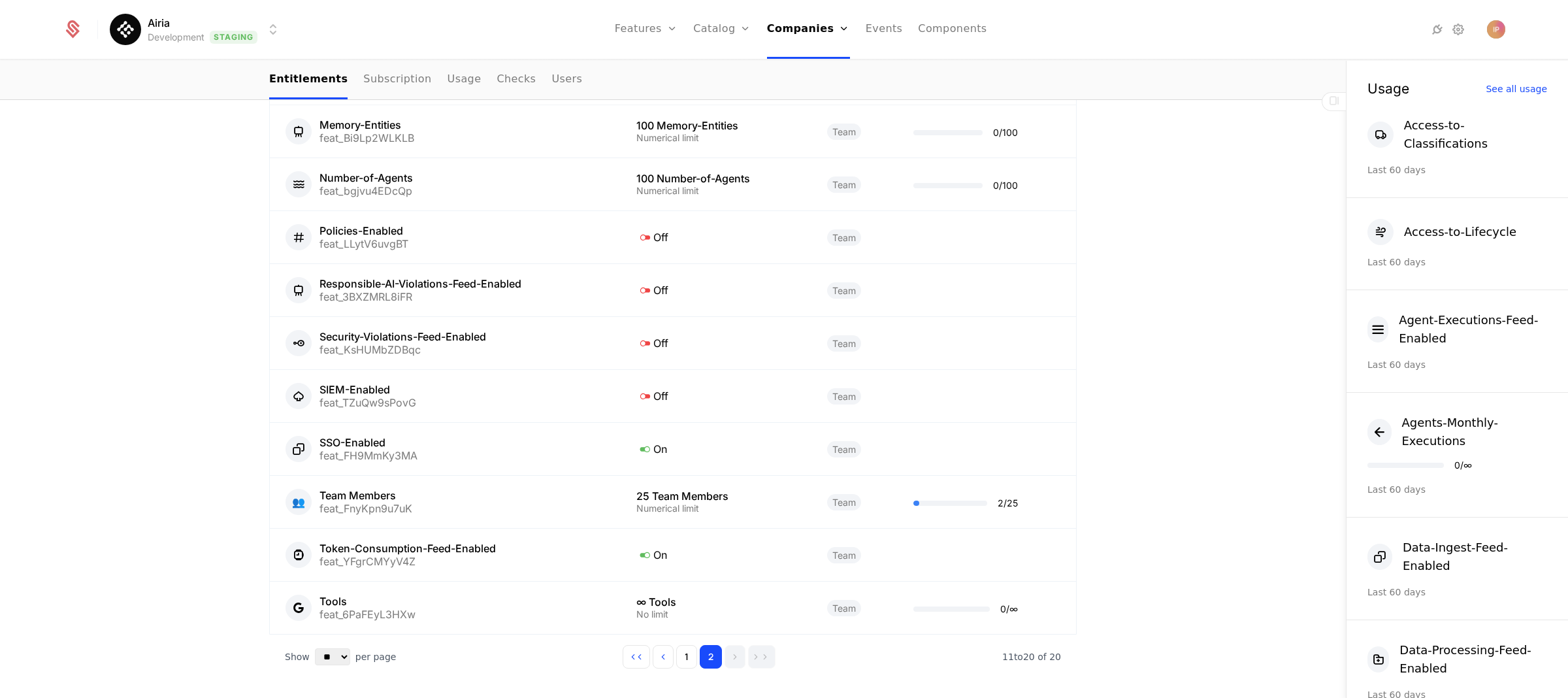
scroll to position [714, 0]
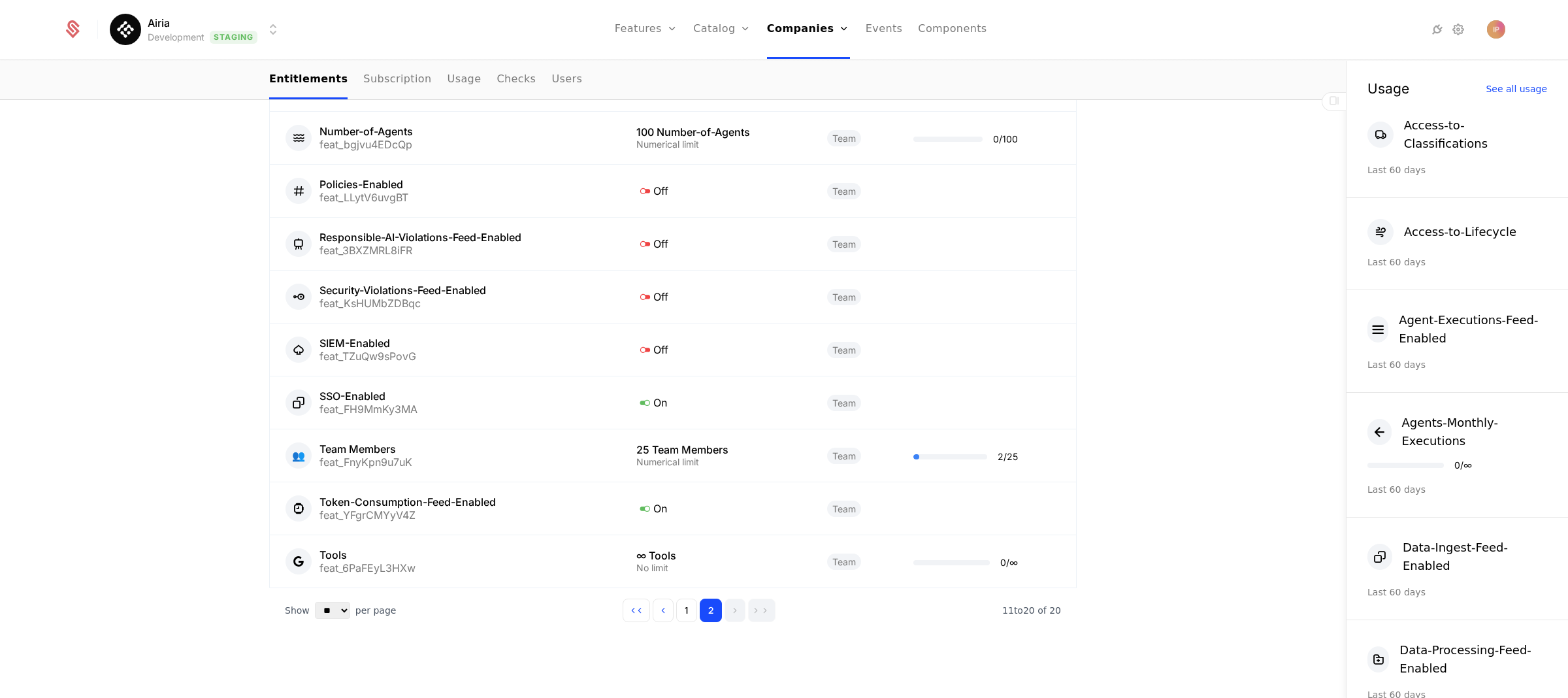
scroll to position [765, 0]
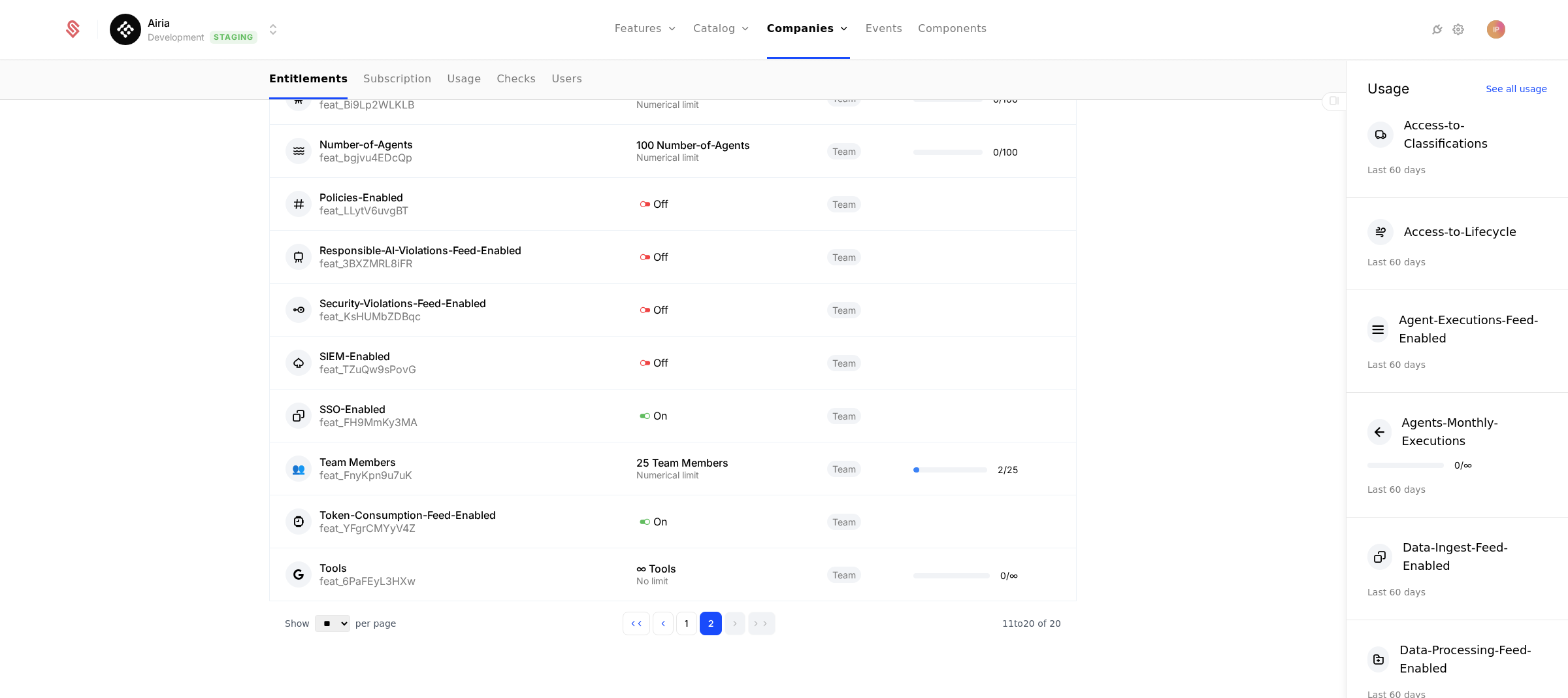
scroll to position [765, 0]
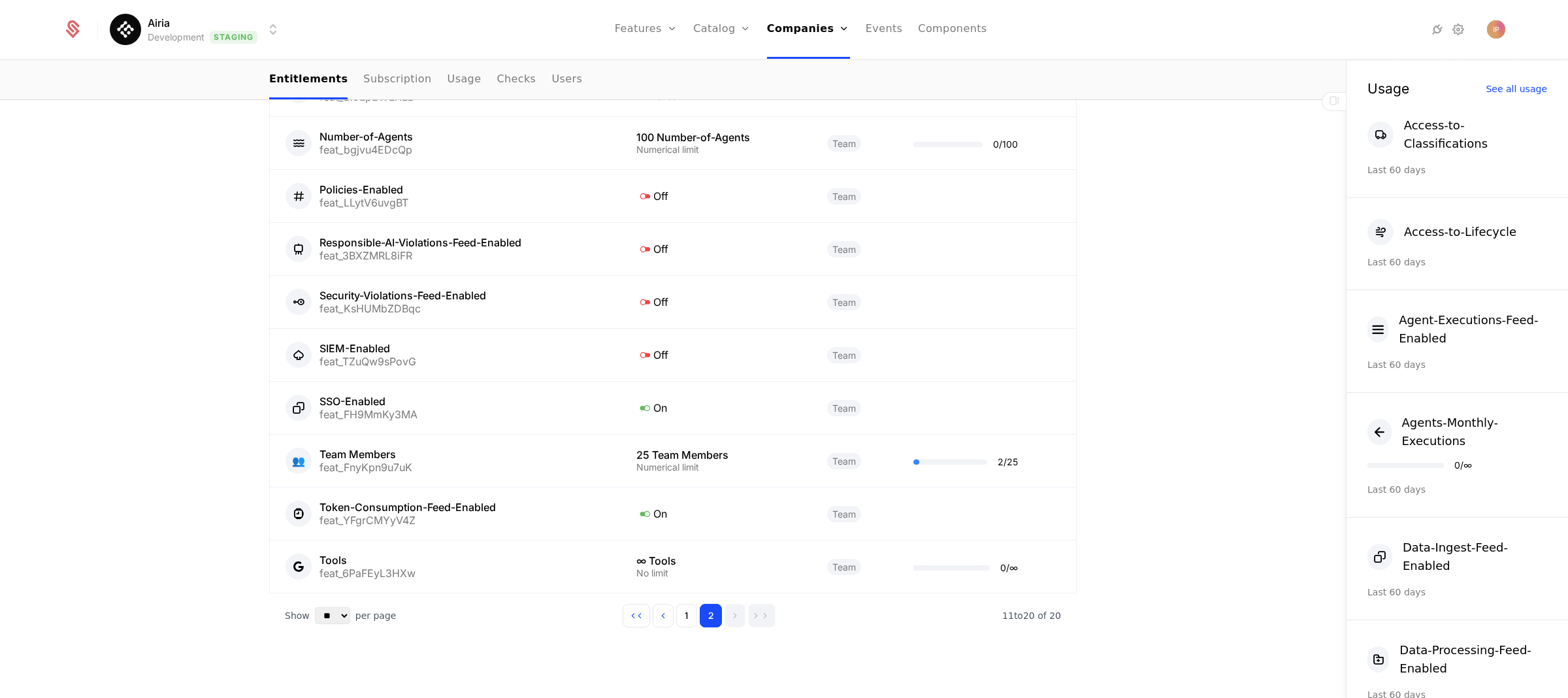
scroll to position [765, 0]
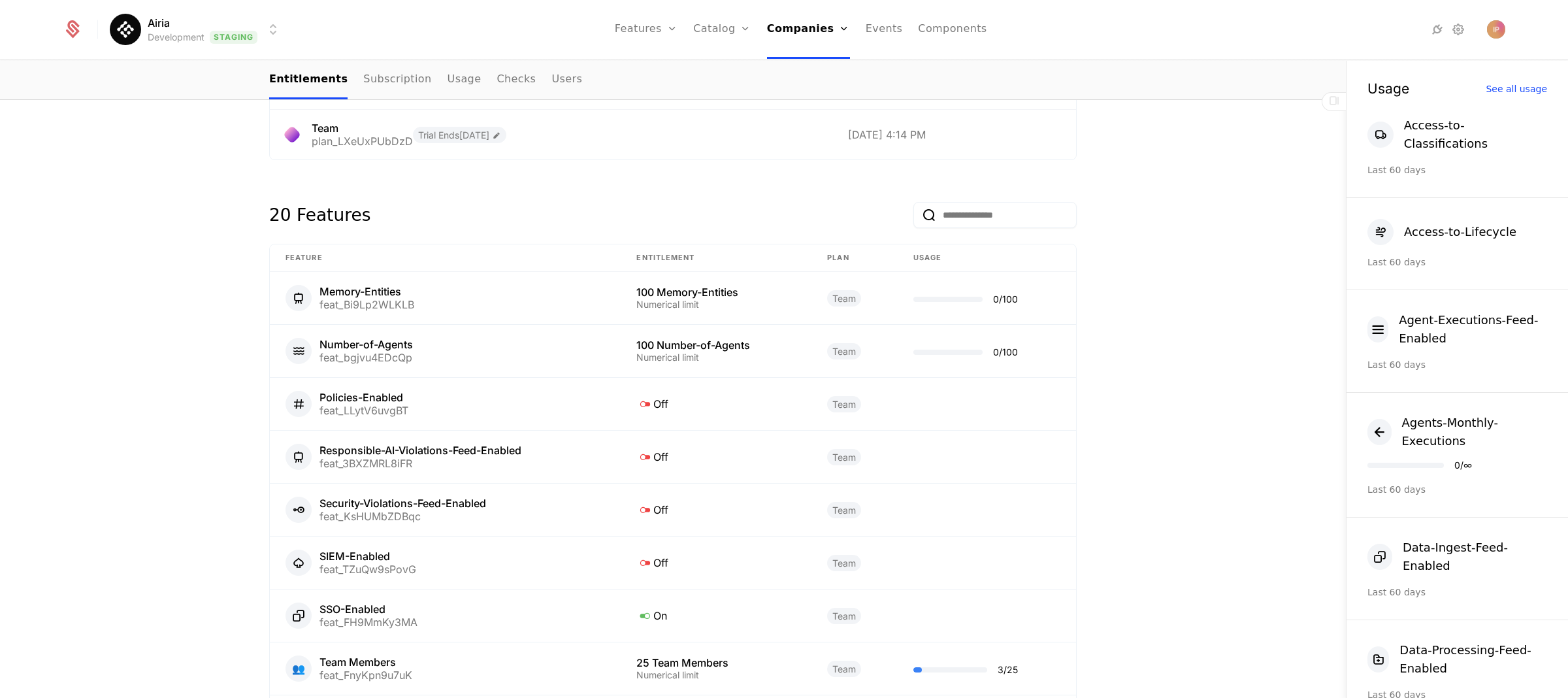
scroll to position [765, 0]
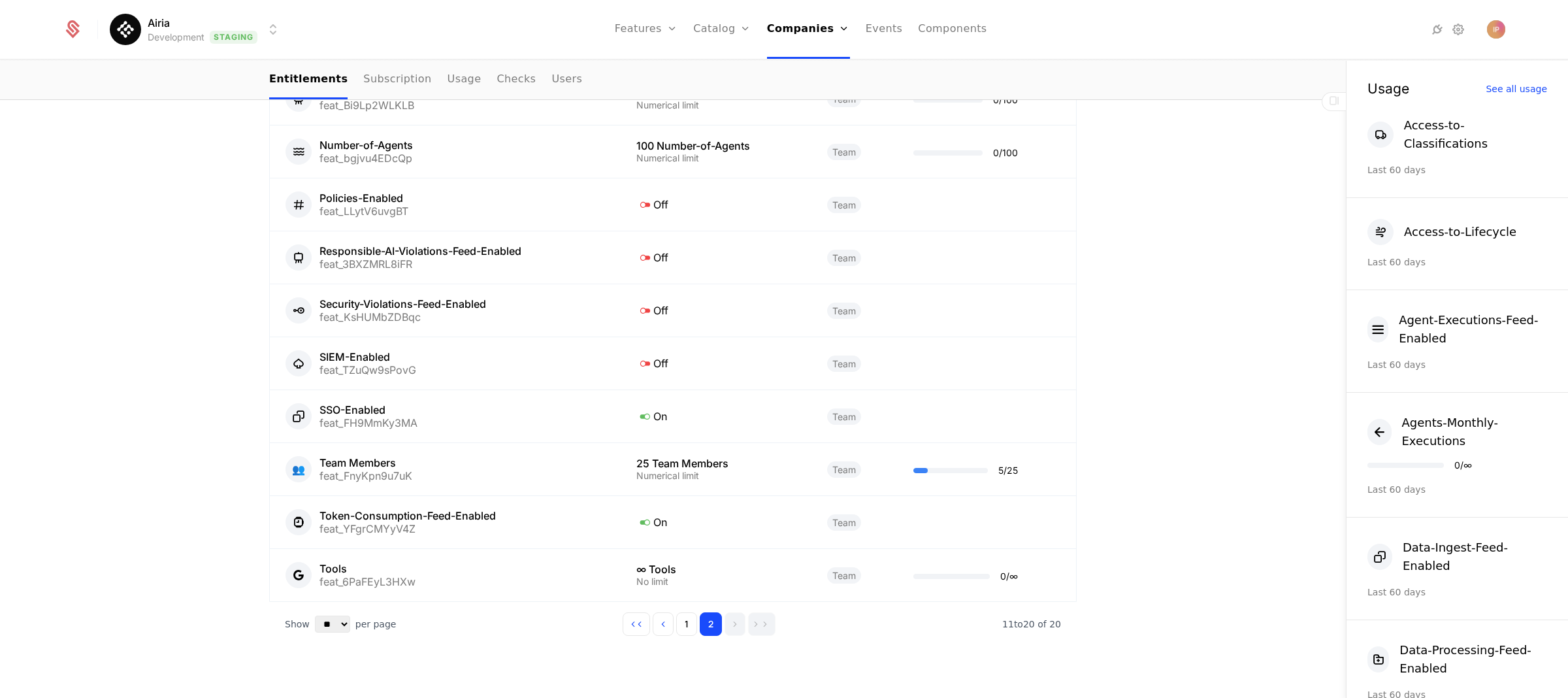
scroll to position [740, 0]
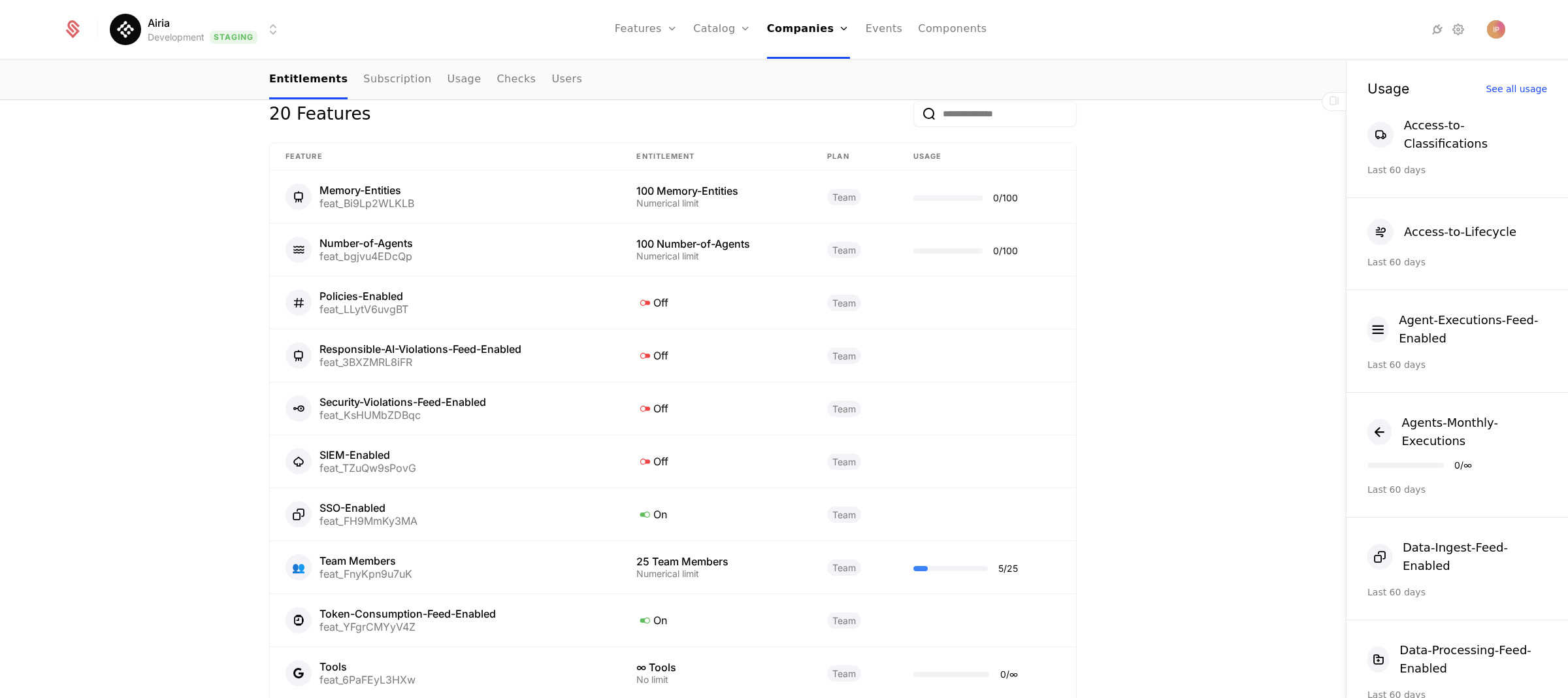
scroll to position [765, 0]
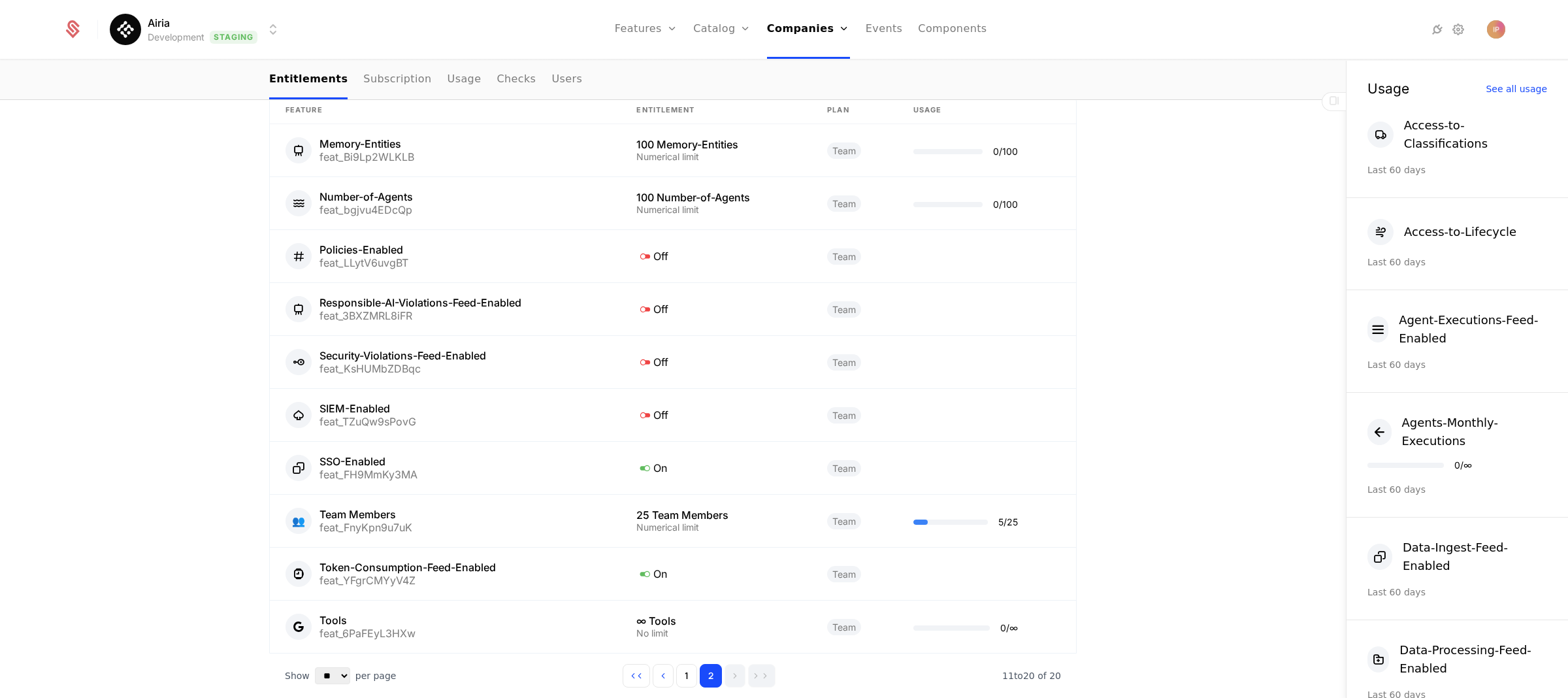
scroll to position [765, 0]
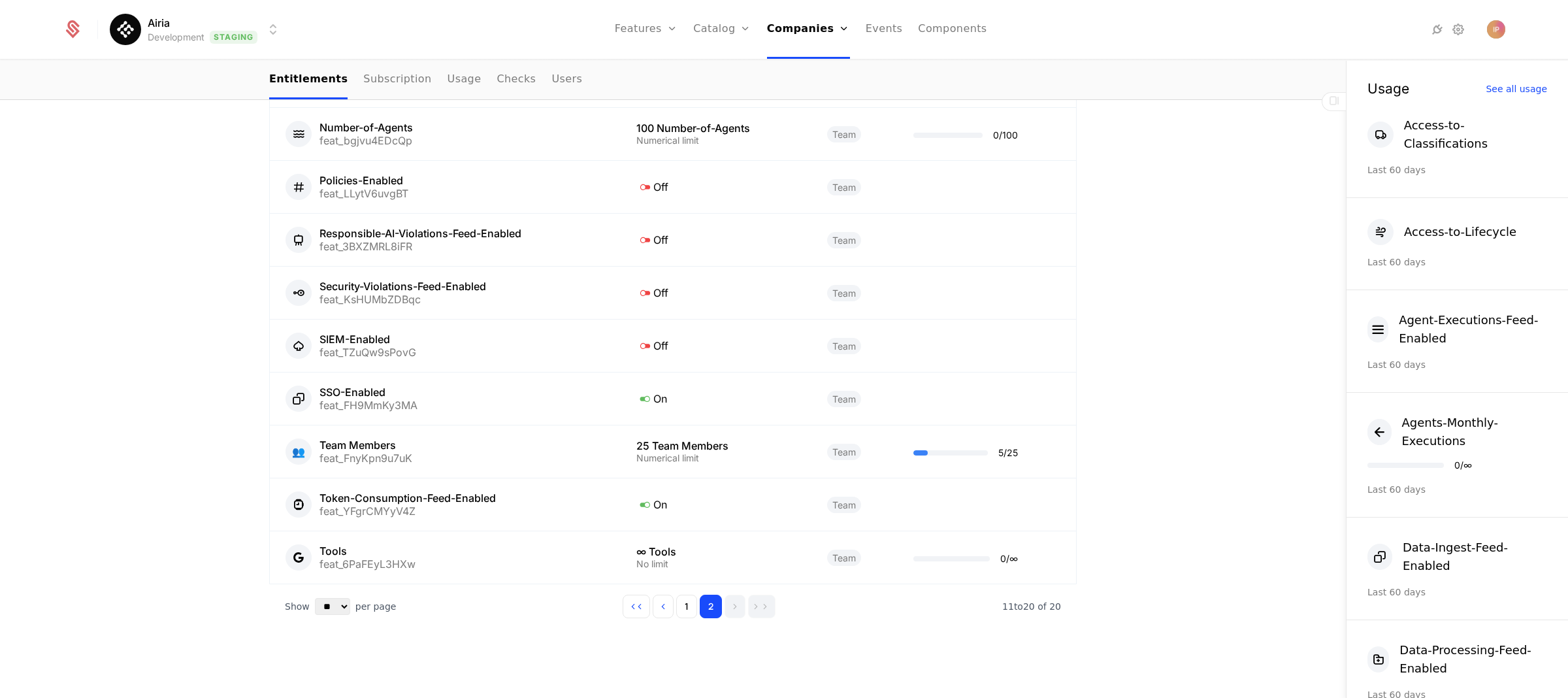
scroll to position [765, 0]
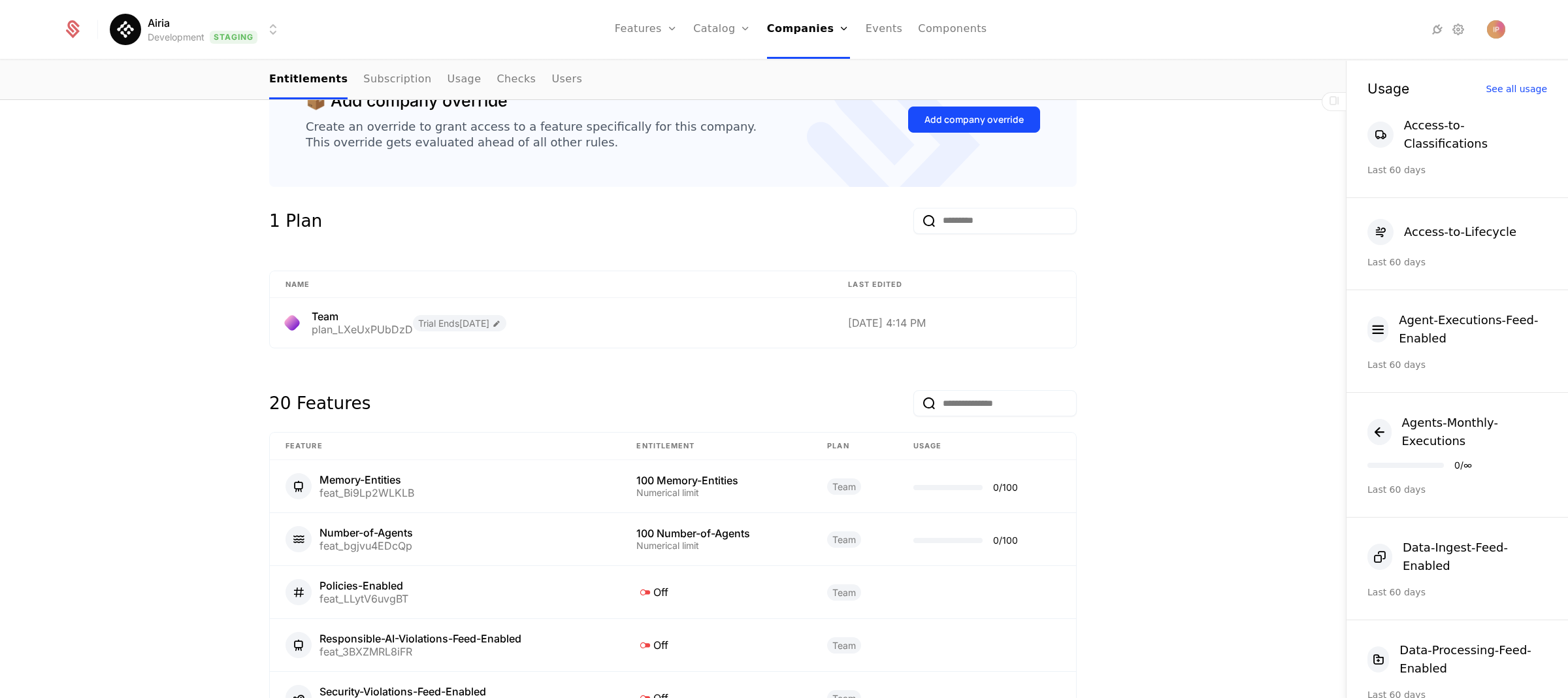
scroll to position [198, 0]
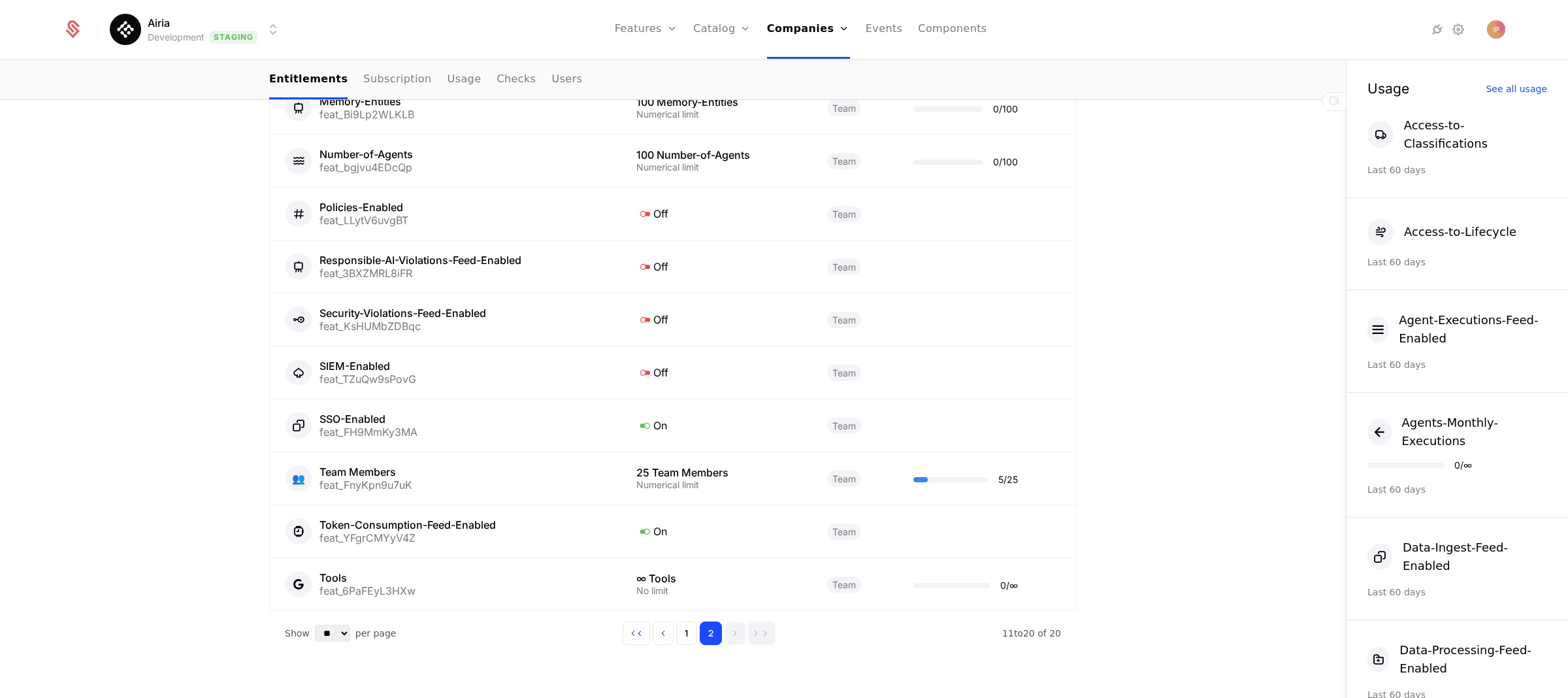
scroll to position [765, 0]
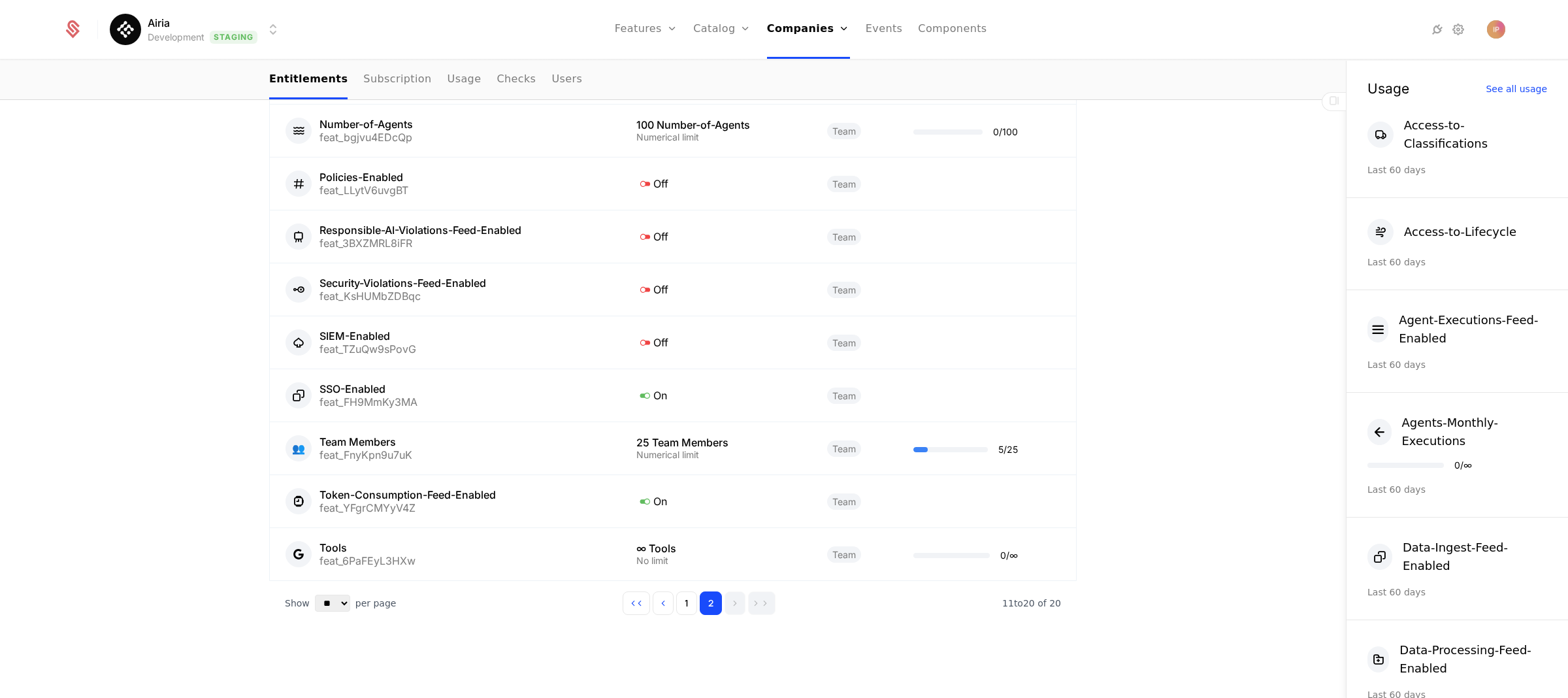
scroll to position [765, 0]
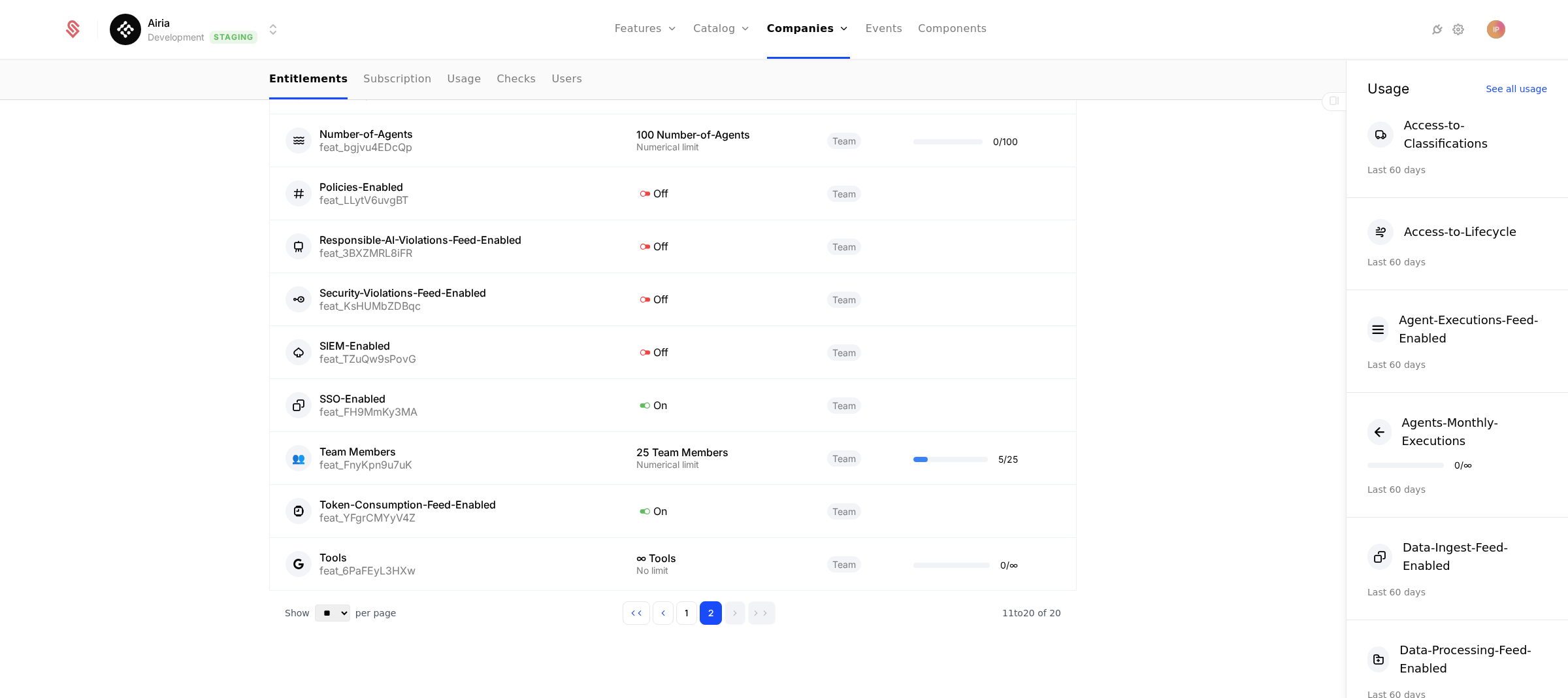
scroll to position [765, 0]
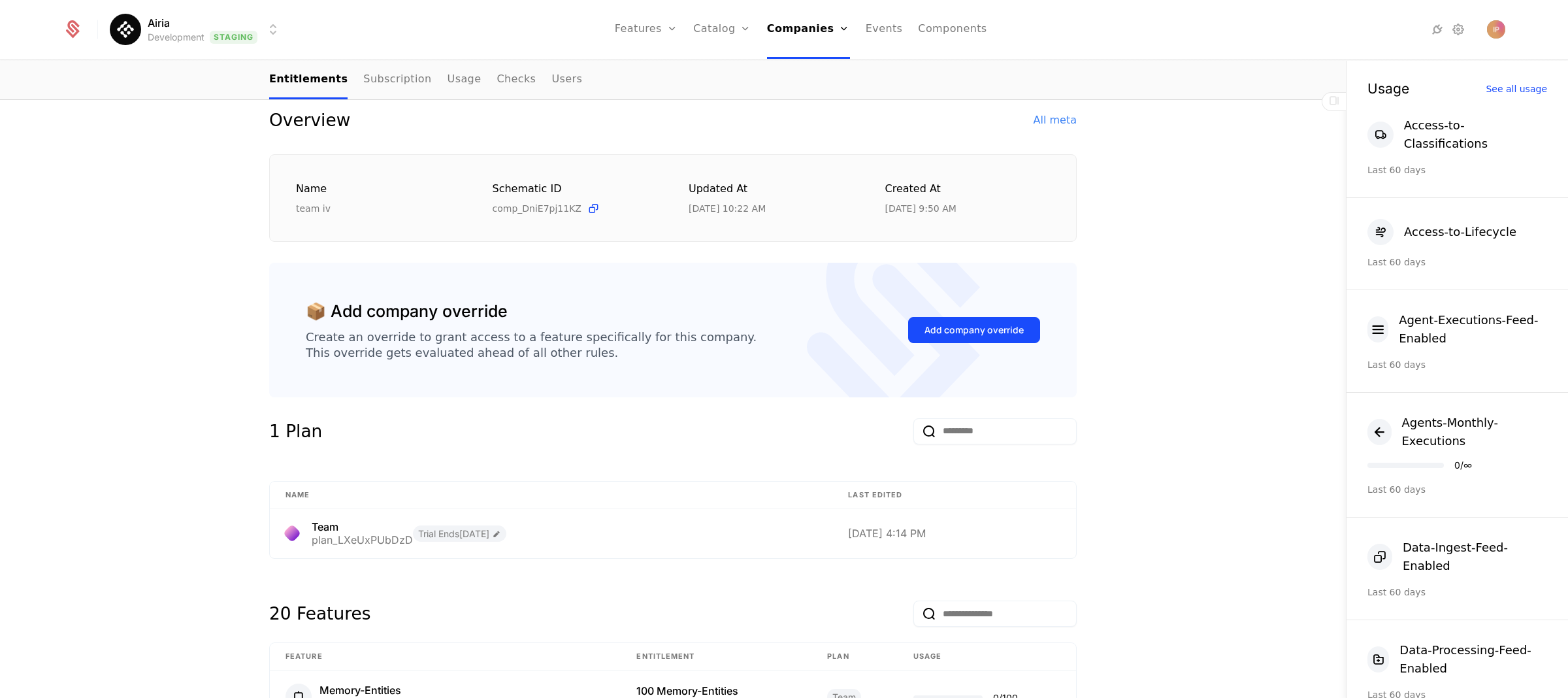
scroll to position [693, 0]
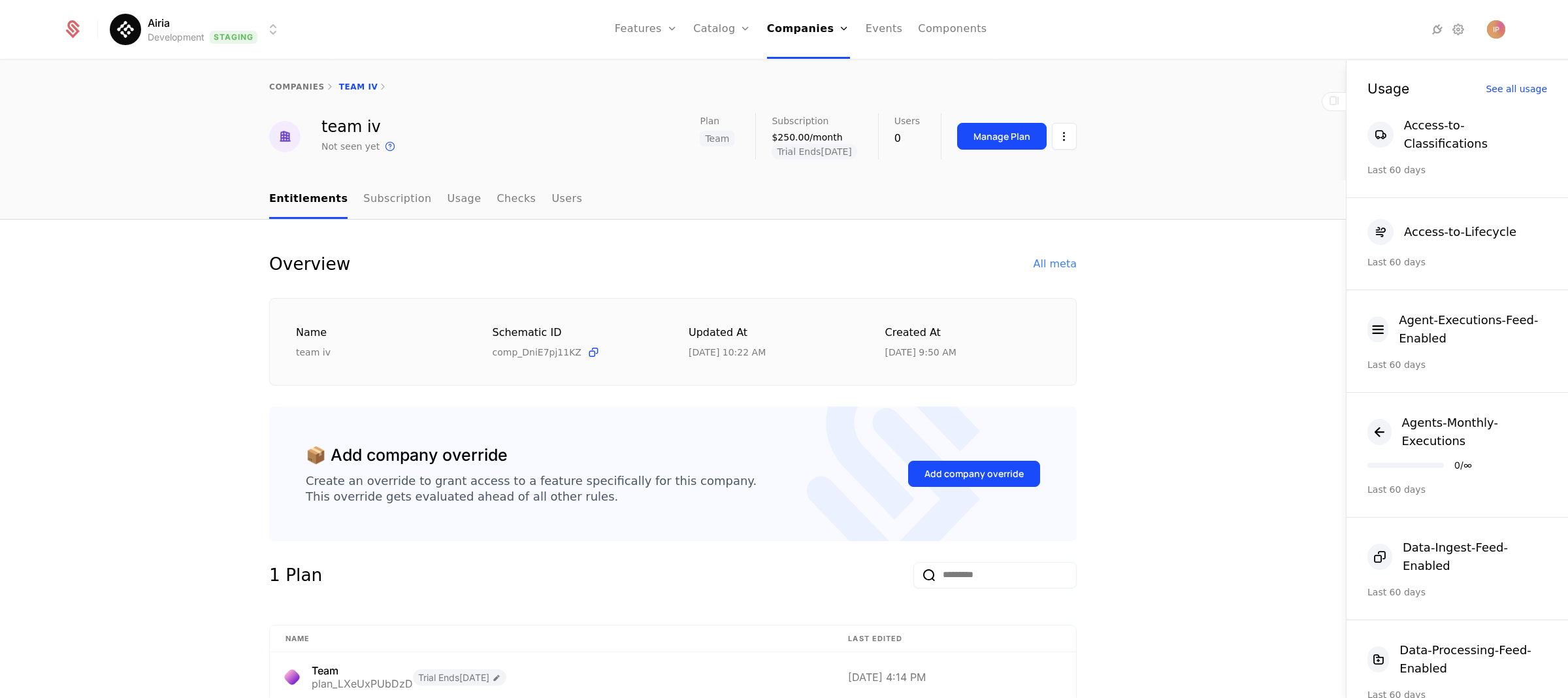
scroll to position [765, 0]
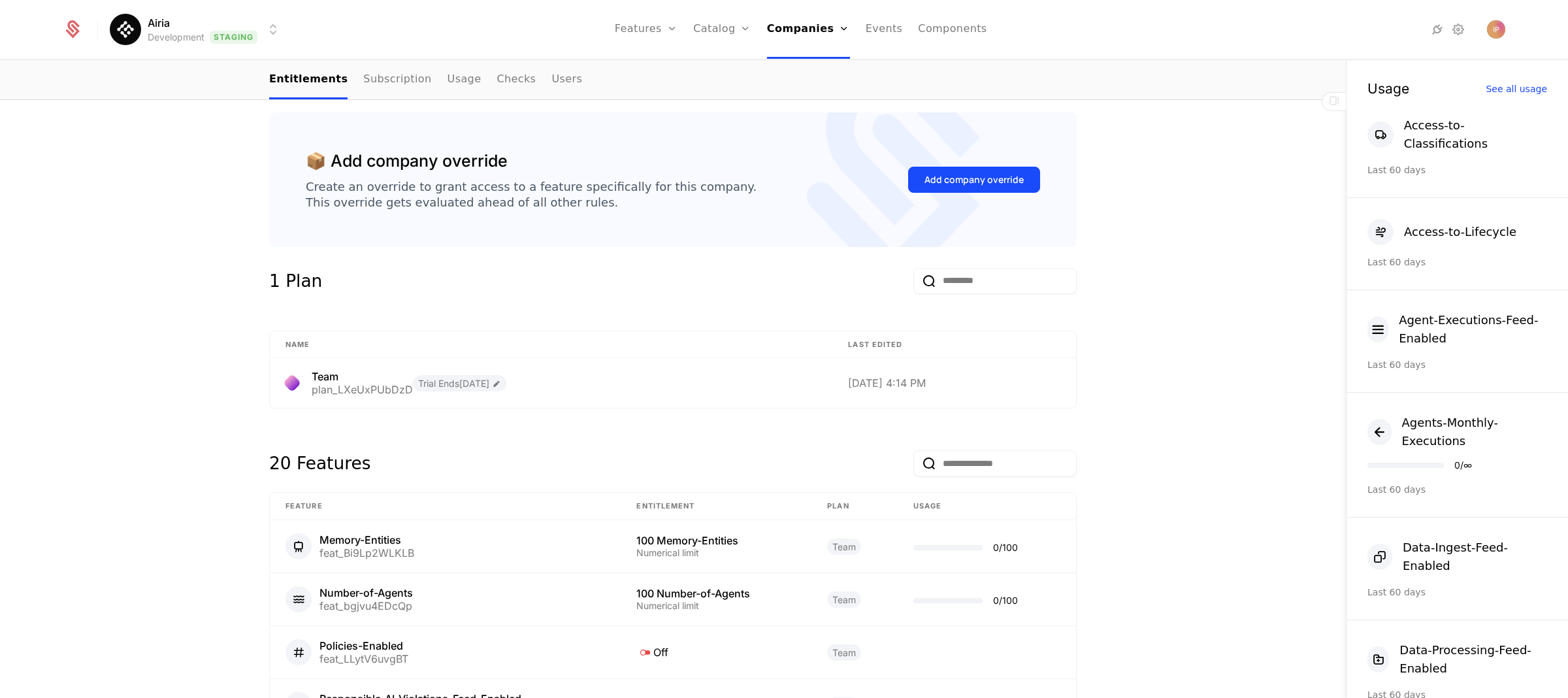
scroll to position [606, 0]
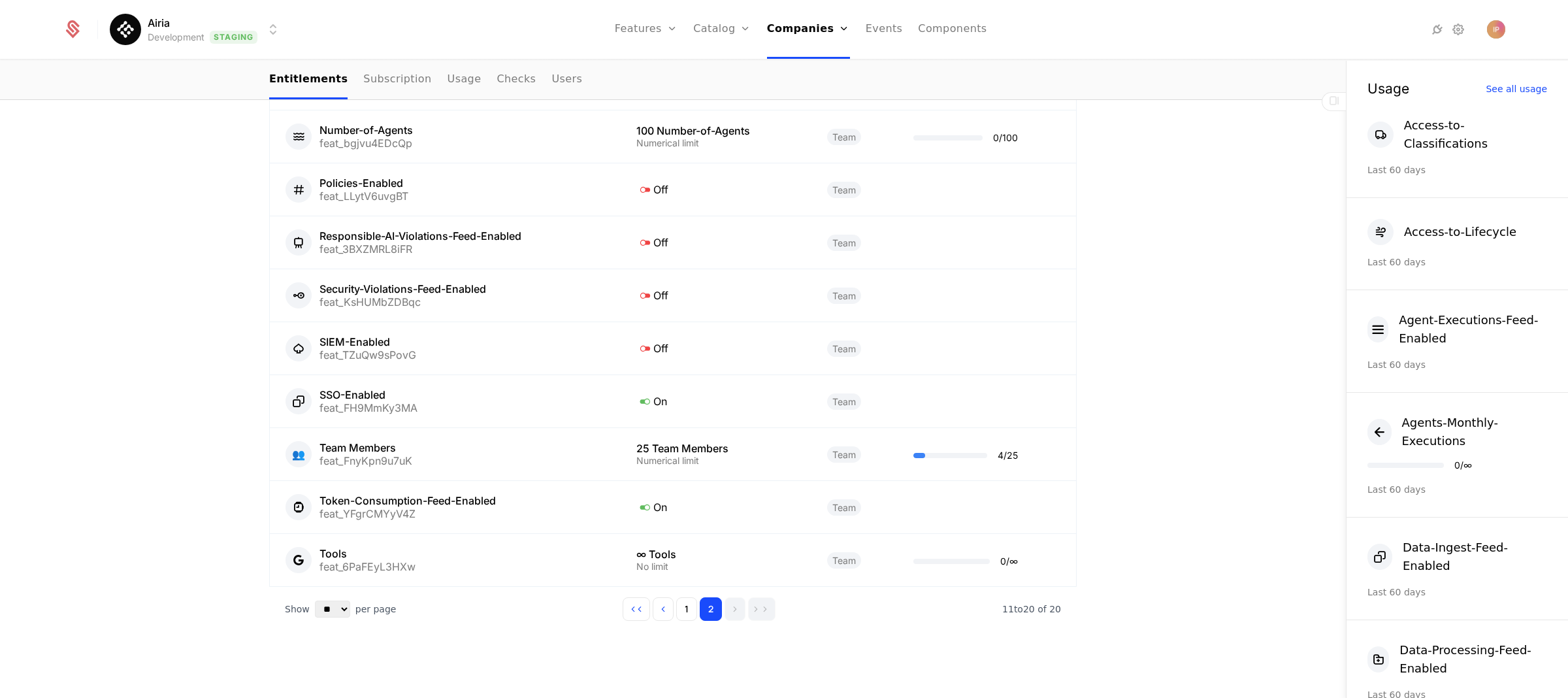
scroll to position [765, 0]
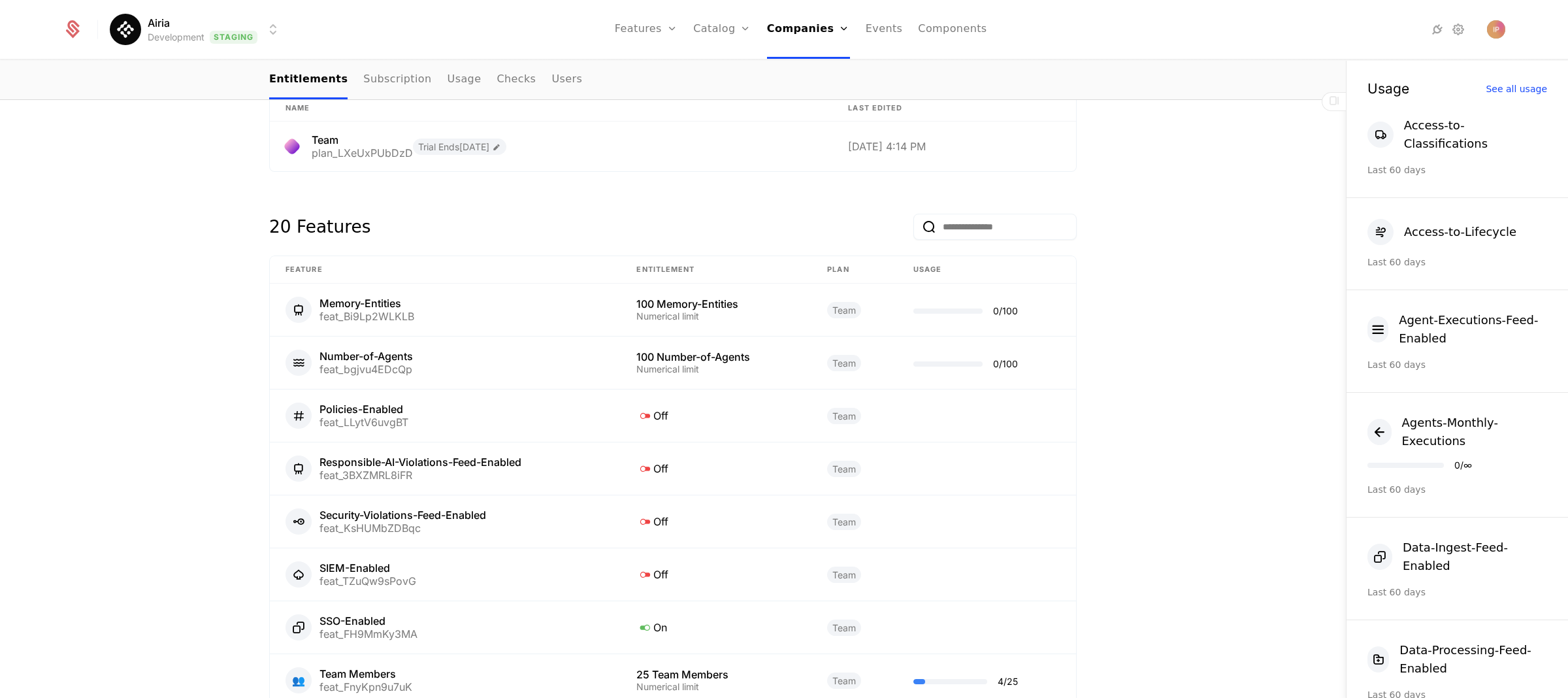
scroll to position [765, 0]
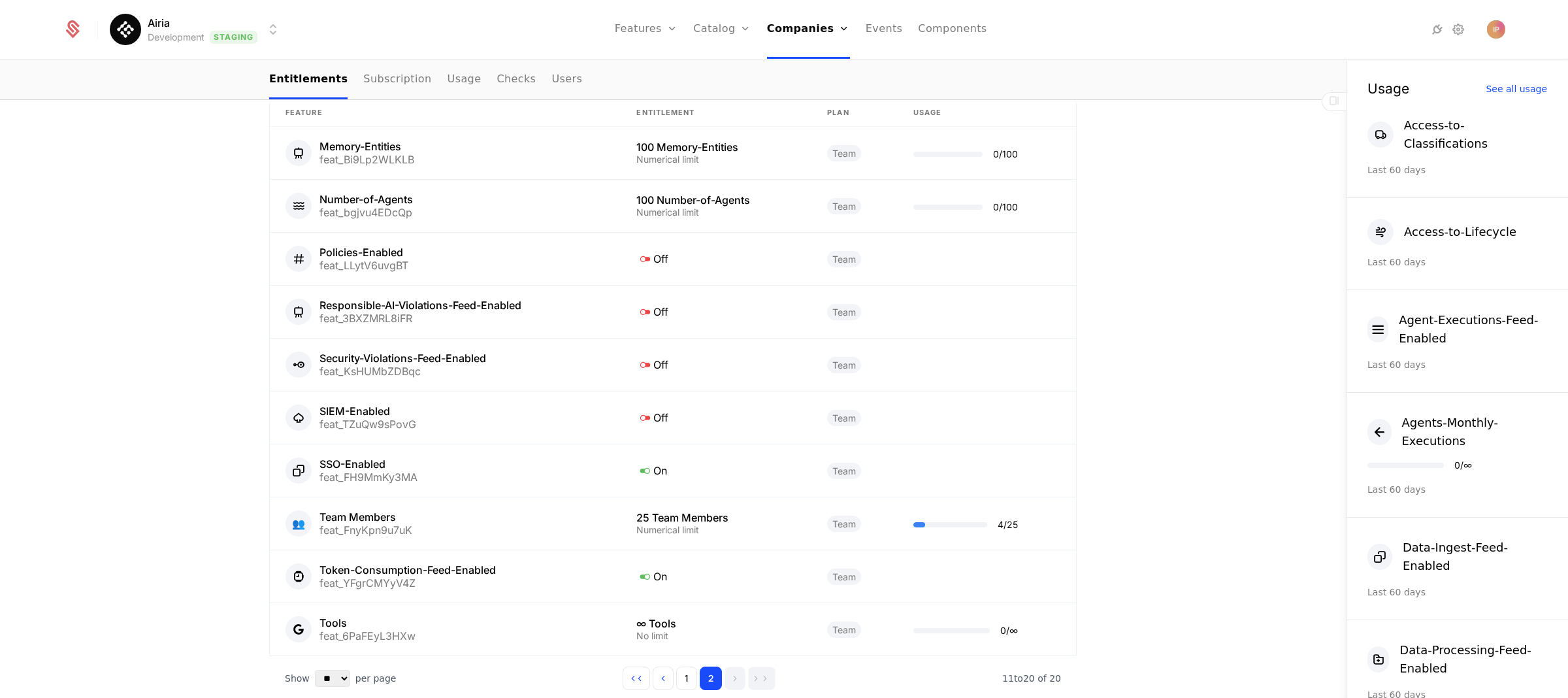
scroll to position [712, 0]
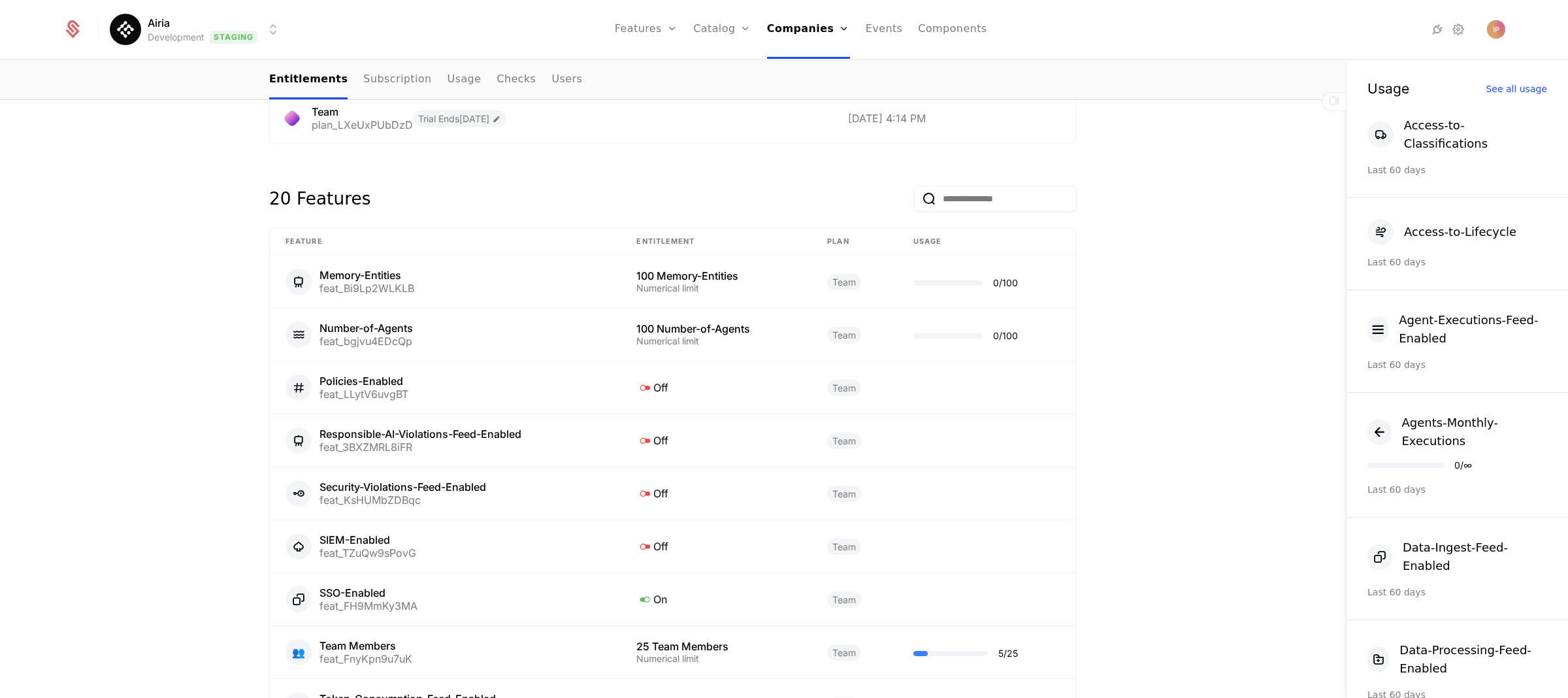
scroll to position [765, 0]
